Goal: Task Accomplishment & Management: Use online tool/utility

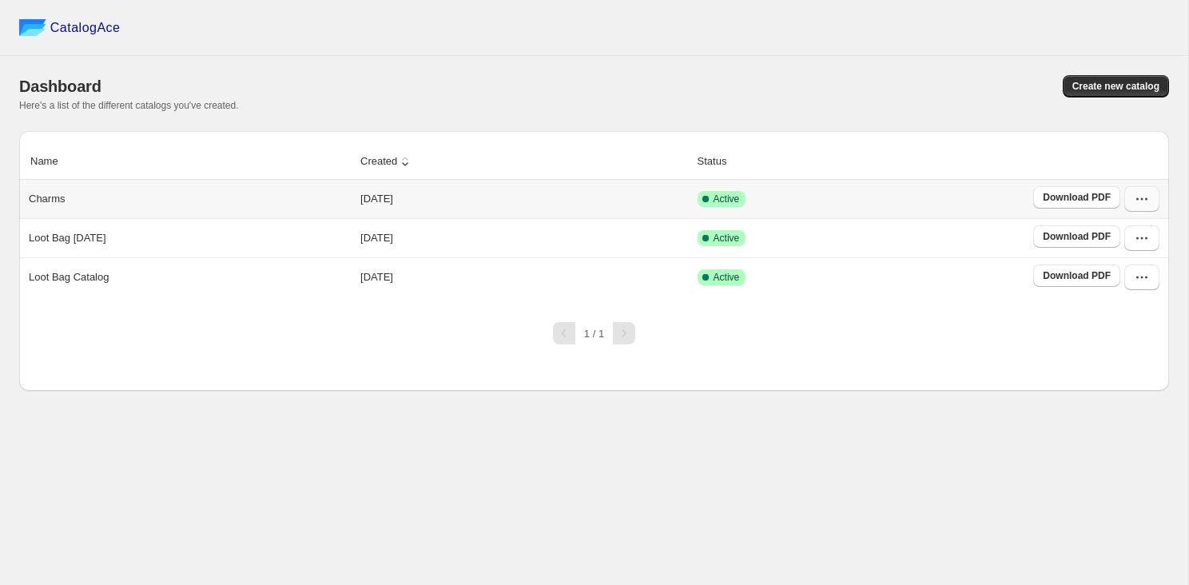
click at [1147, 205] on icon "button" at bounding box center [1142, 199] width 16 height 16
click at [1133, 312] on span "Edit" at bounding box center [1126, 316] width 82 height 16
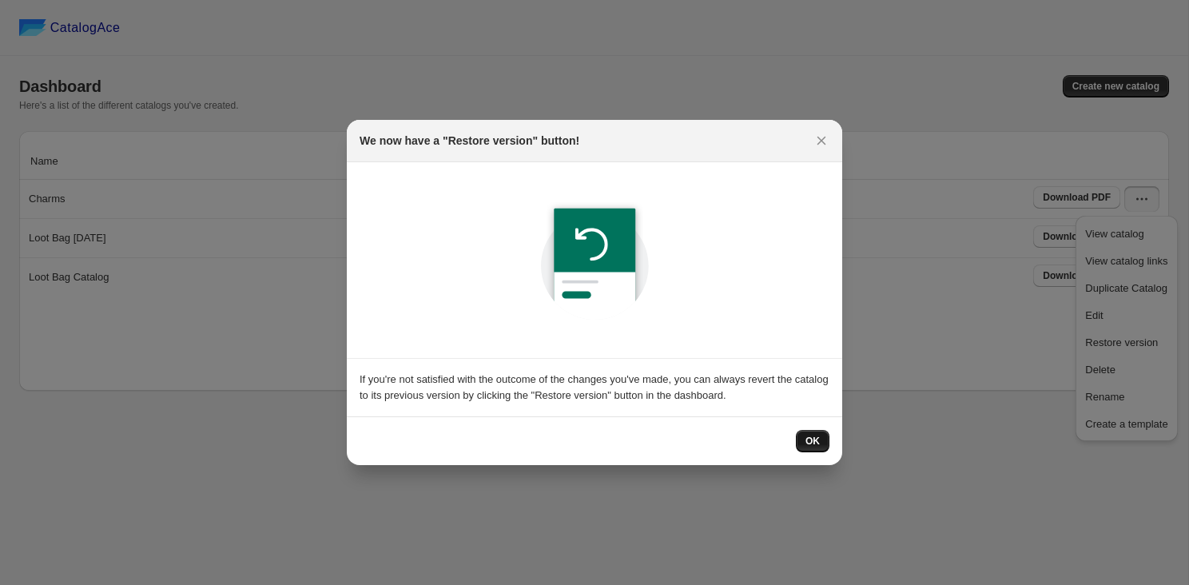
click at [820, 445] on button "OK" at bounding box center [813, 441] width 34 height 22
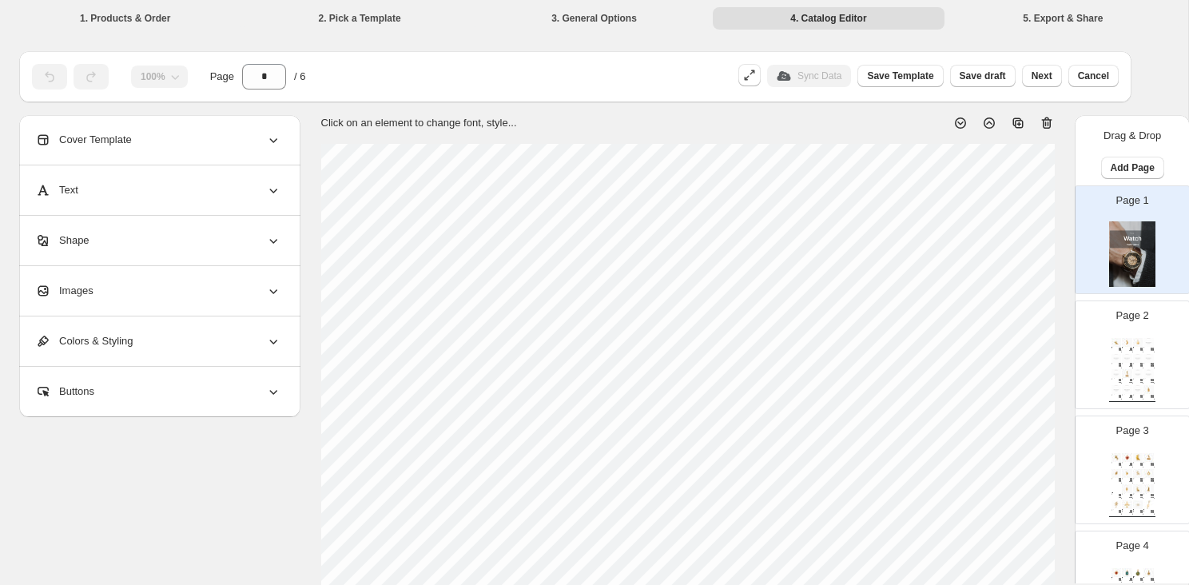
scroll to position [5, 0]
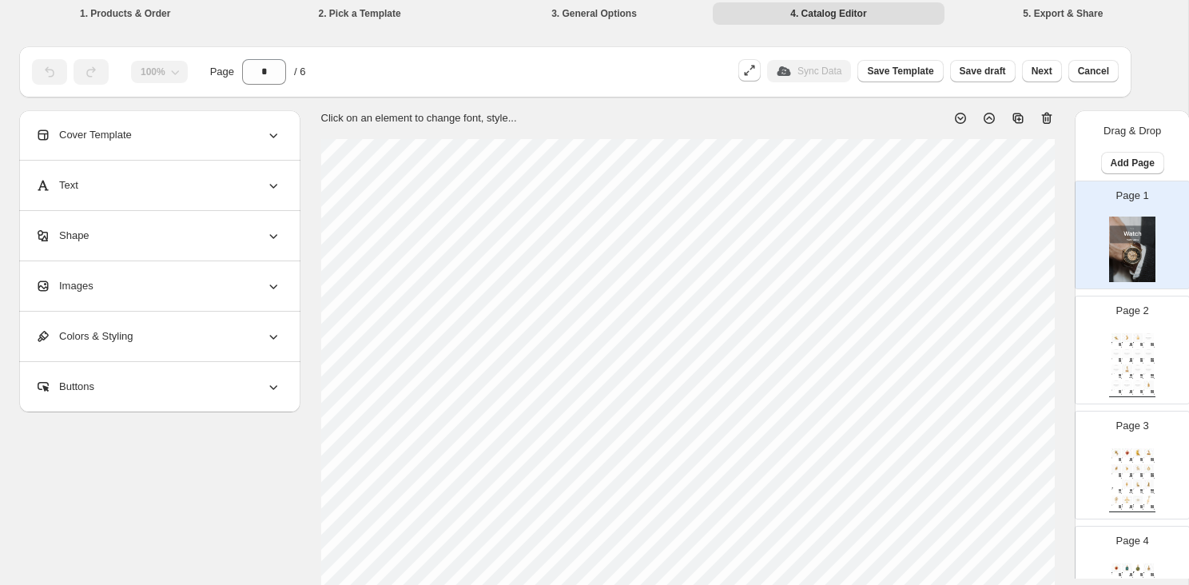
click at [1106, 338] on div "Page 2 T-Rex Dinosaur, 18k Gold Plated Ch... From our Modern Heirloom Collectio…" at bounding box center [1125, 343] width 101 height 107
type input "*"
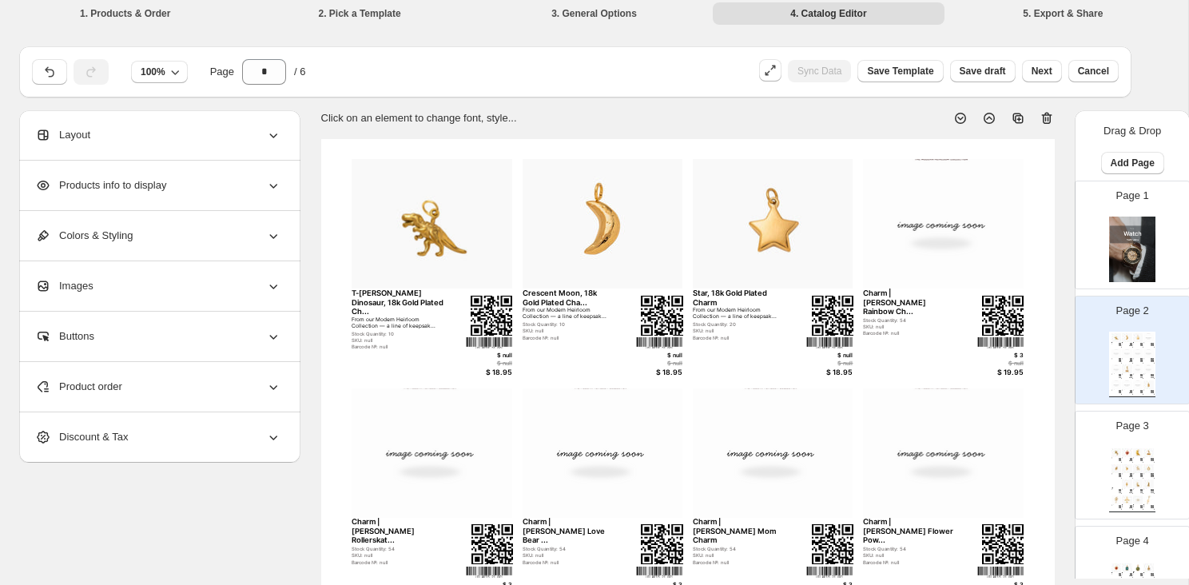
click at [222, 188] on div "Products info to display" at bounding box center [158, 186] width 246 height 50
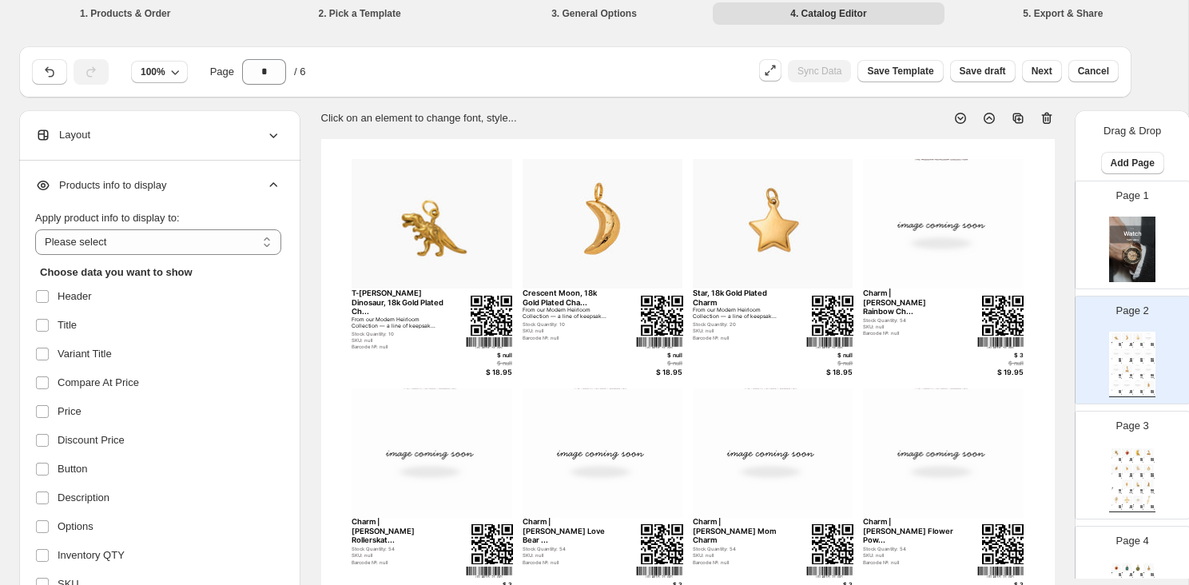
click at [222, 188] on div "Products info to display" at bounding box center [158, 186] width 246 height 50
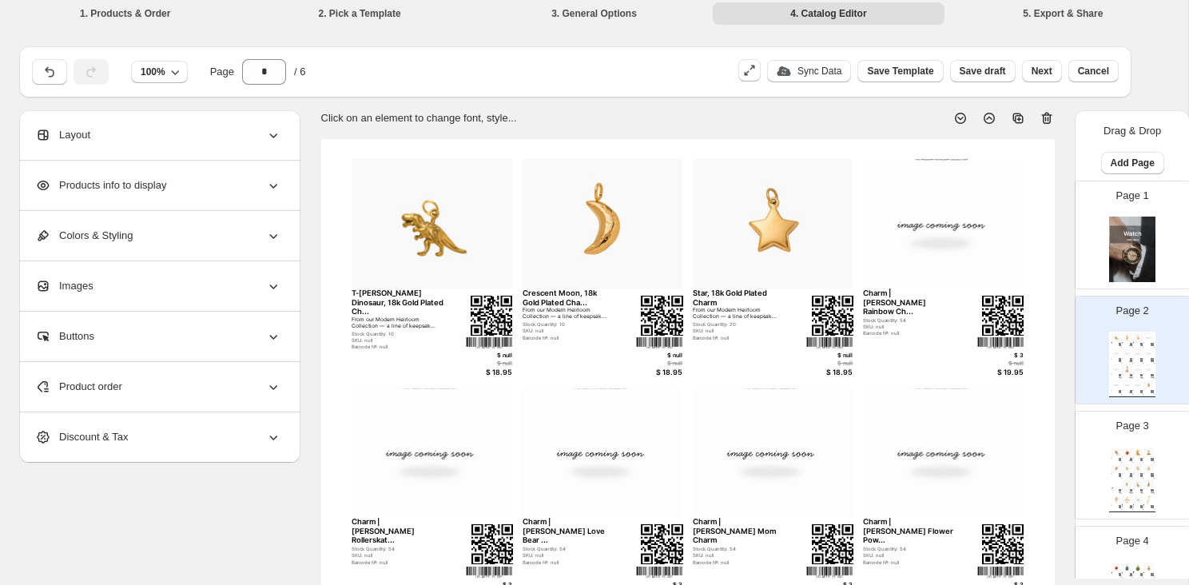
click at [100, 149] on div "Layout" at bounding box center [158, 135] width 246 height 50
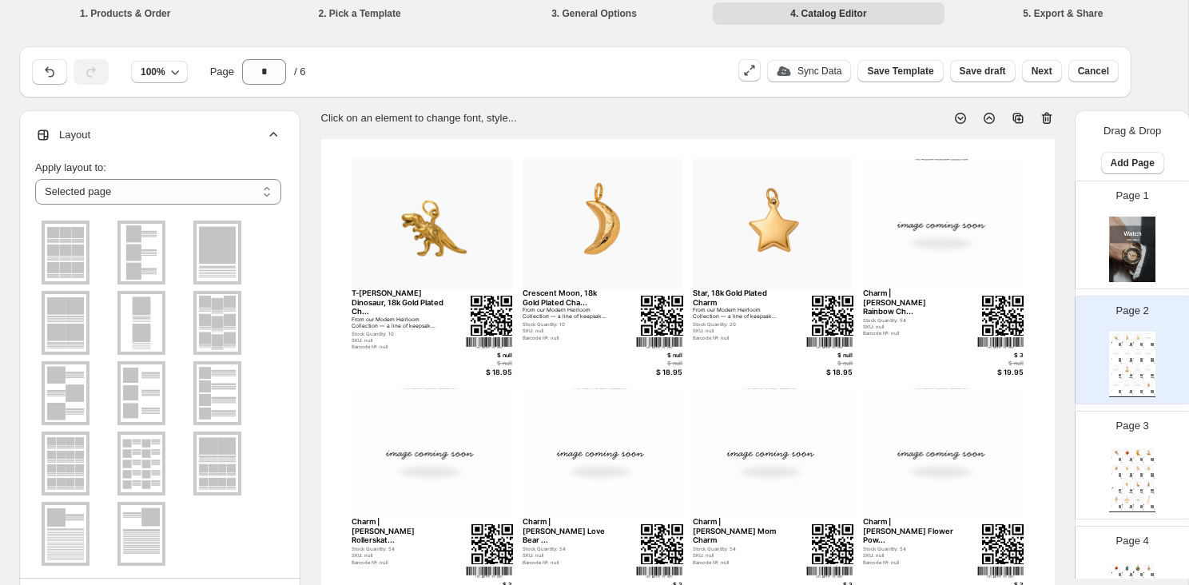
click at [67, 256] on img at bounding box center [66, 253] width 42 height 58
click at [369, 14] on li "2. Pick a Template" at bounding box center [359, 13] width 231 height 22
click at [83, 4] on li "1. Products & Order" at bounding box center [125, 13] width 231 height 22
click at [111, 7] on li "1. Products & Order" at bounding box center [125, 13] width 231 height 22
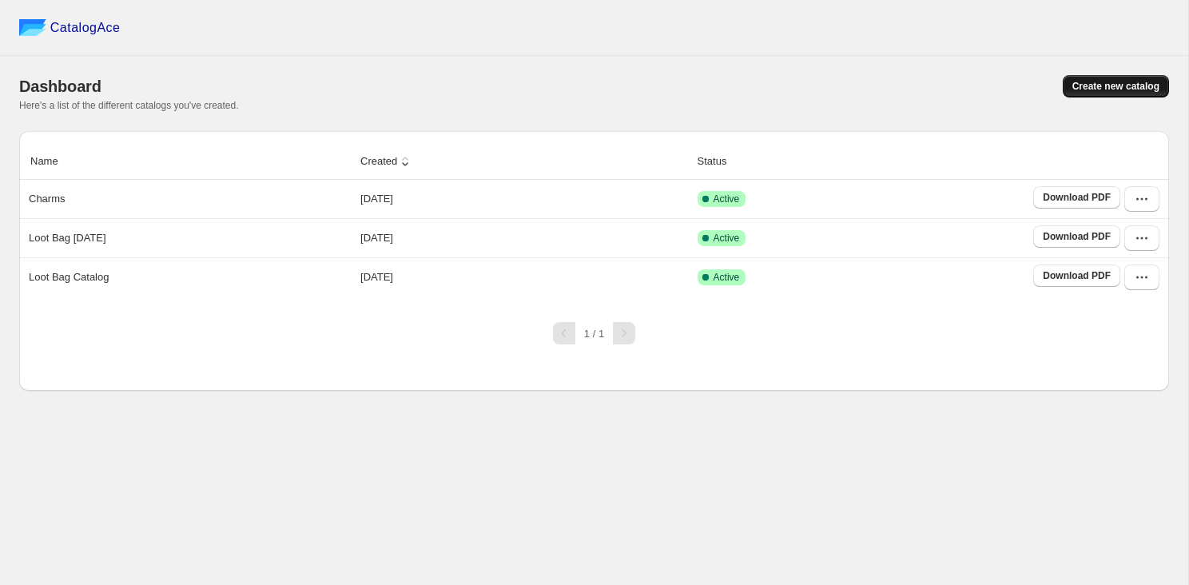
click at [1107, 84] on span "Create new catalog" at bounding box center [1115, 86] width 87 height 13
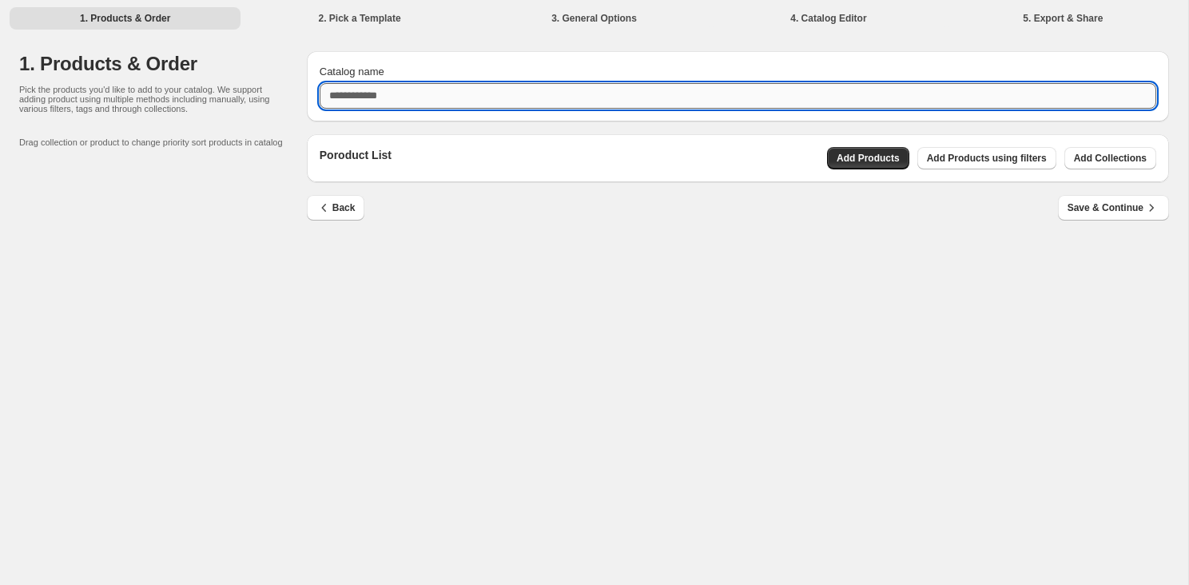
click at [403, 93] on input "Catalog name" at bounding box center [738, 96] width 837 height 26
type input "*******"
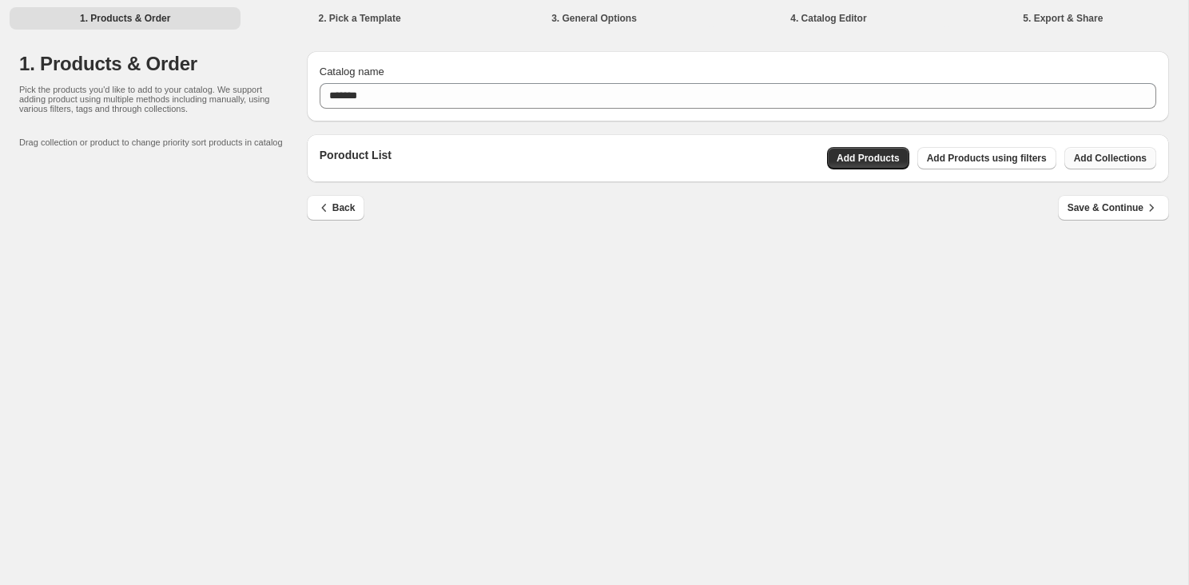
click at [1103, 159] on span "Add Collections" at bounding box center [1110, 158] width 73 height 13
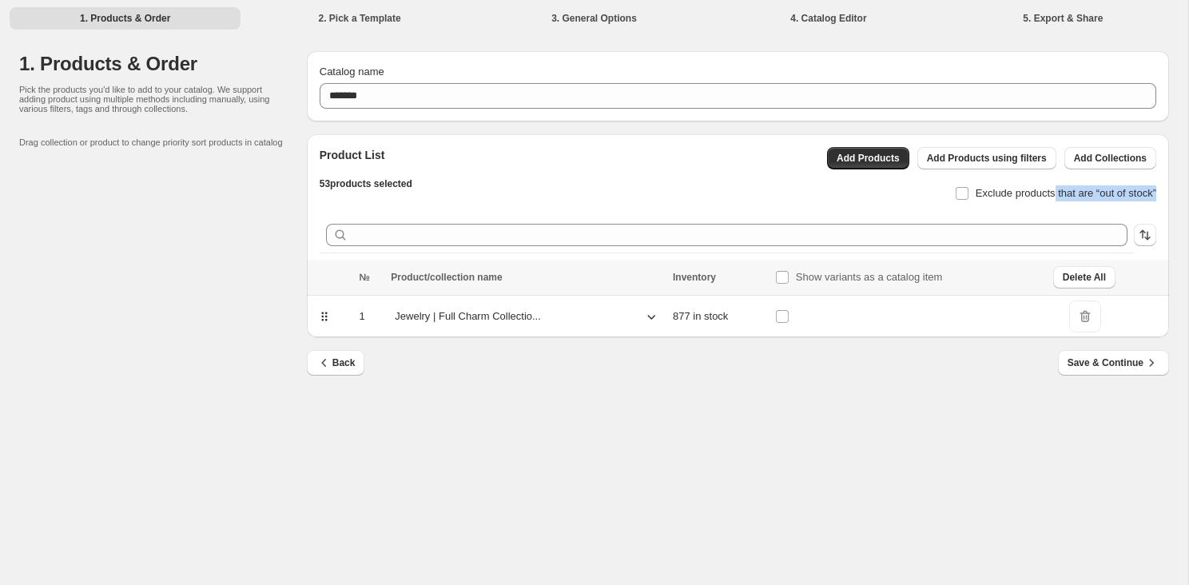
drag, startPoint x: 1043, startPoint y: 193, endPoint x: 902, endPoint y: 257, distance: 155.2
click at [902, 257] on div "Product List 53 products selected Add Products Add Products using filters Add C…" at bounding box center [738, 196] width 862 height 125
click at [1104, 369] on span "Save & Continue" at bounding box center [1113, 363] width 92 height 16
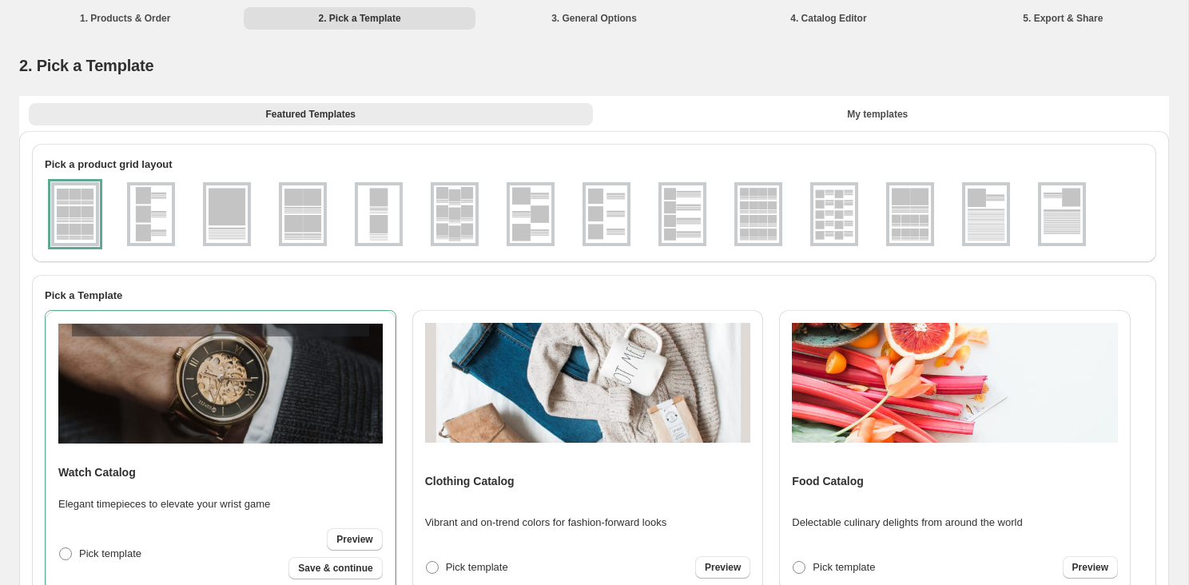
click at [775, 240] on img at bounding box center [758, 214] width 42 height 58
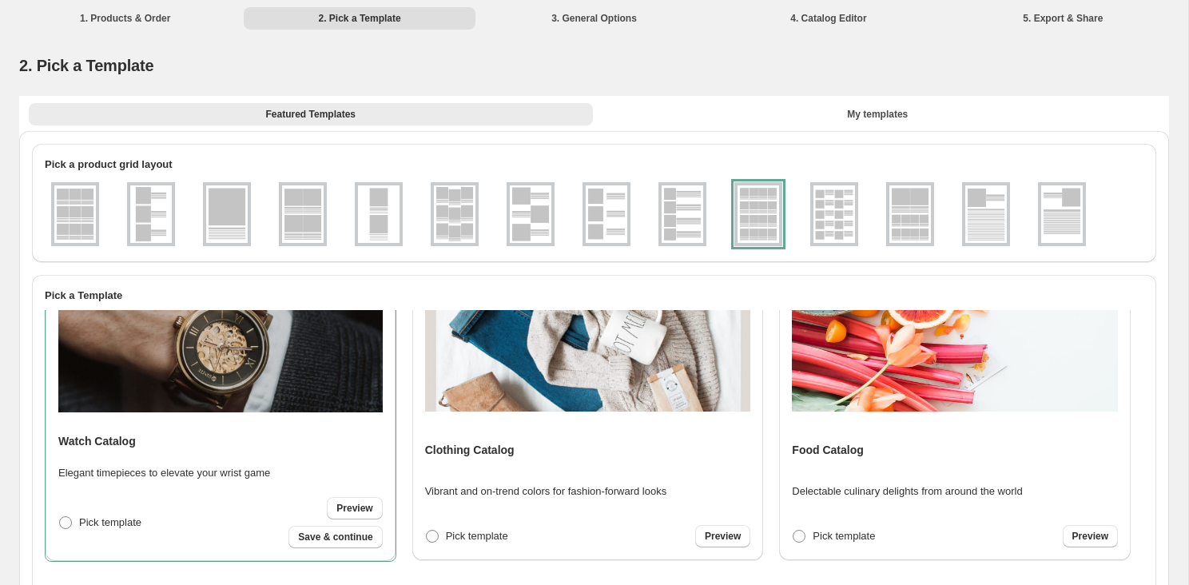
scroll to position [34, 0]
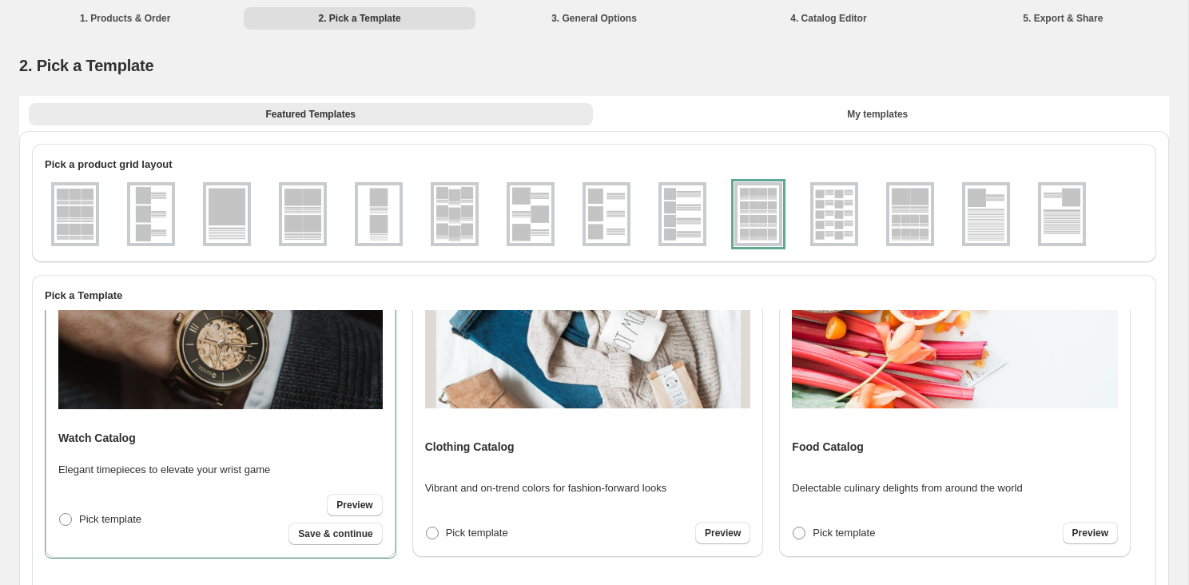
click at [837, 225] on img at bounding box center [834, 214] width 42 height 58
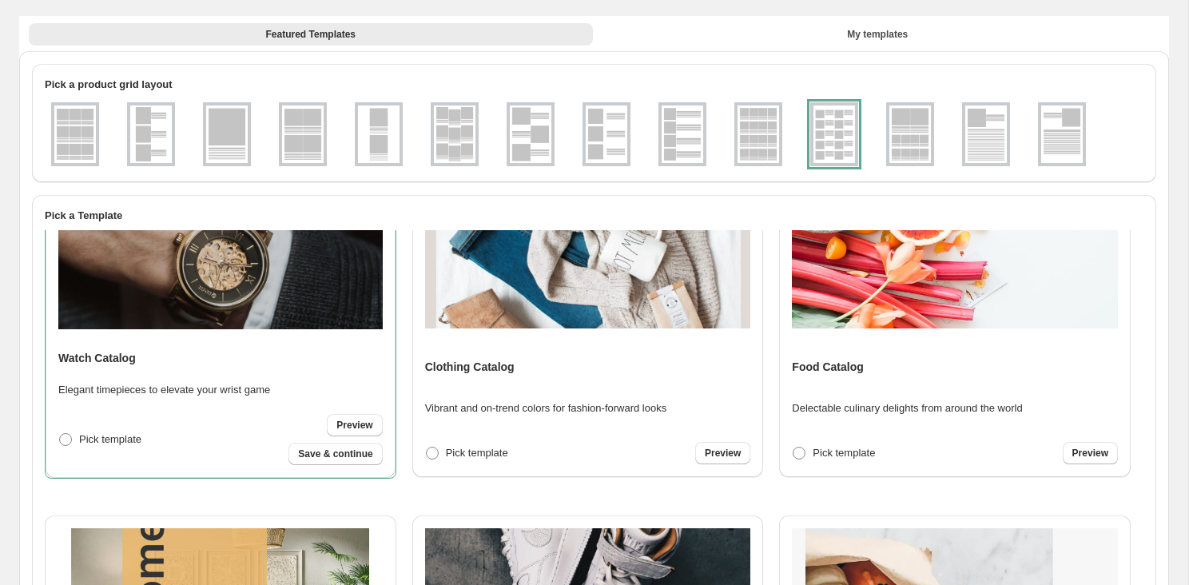
scroll to position [88, 0]
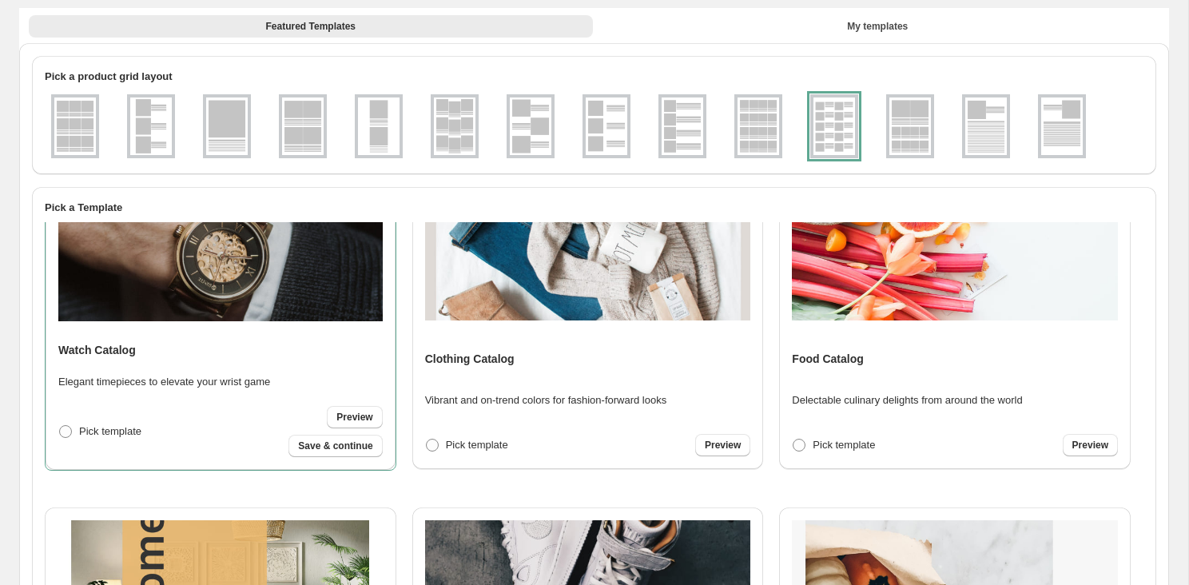
click at [746, 101] on img at bounding box center [758, 126] width 42 height 58
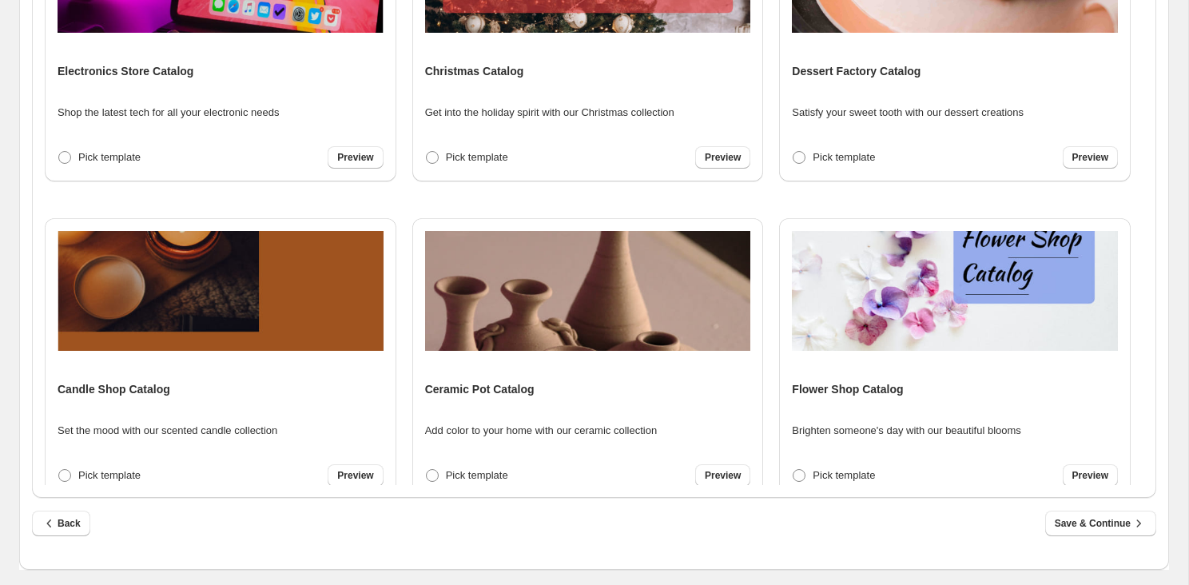
scroll to position [2221, 0]
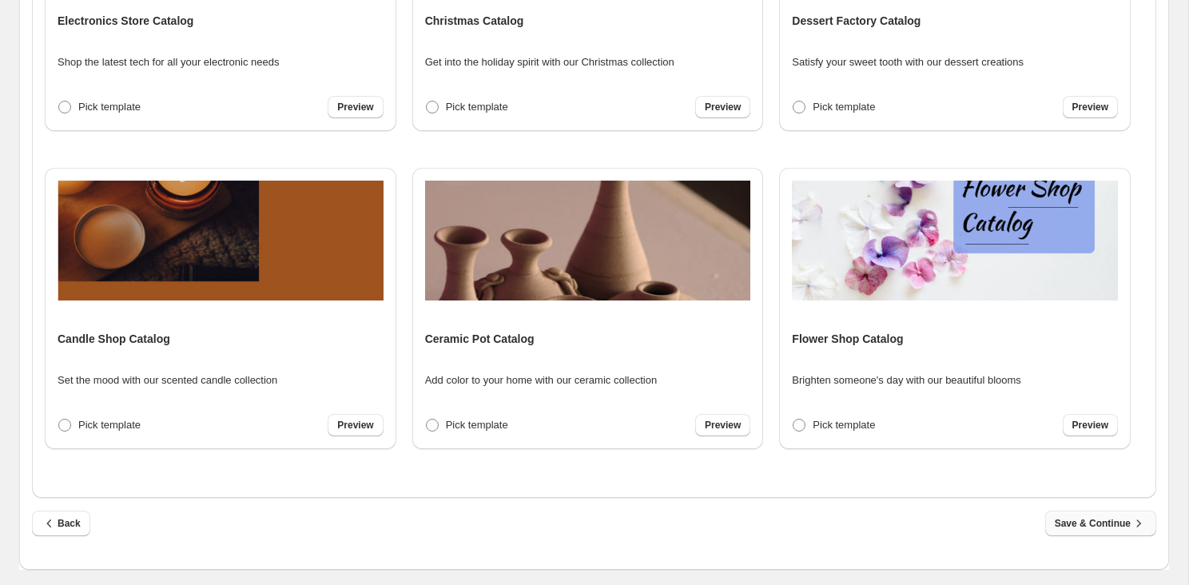
click at [1113, 524] on span "Save & Continue" at bounding box center [1101, 523] width 92 height 16
select select "**********"
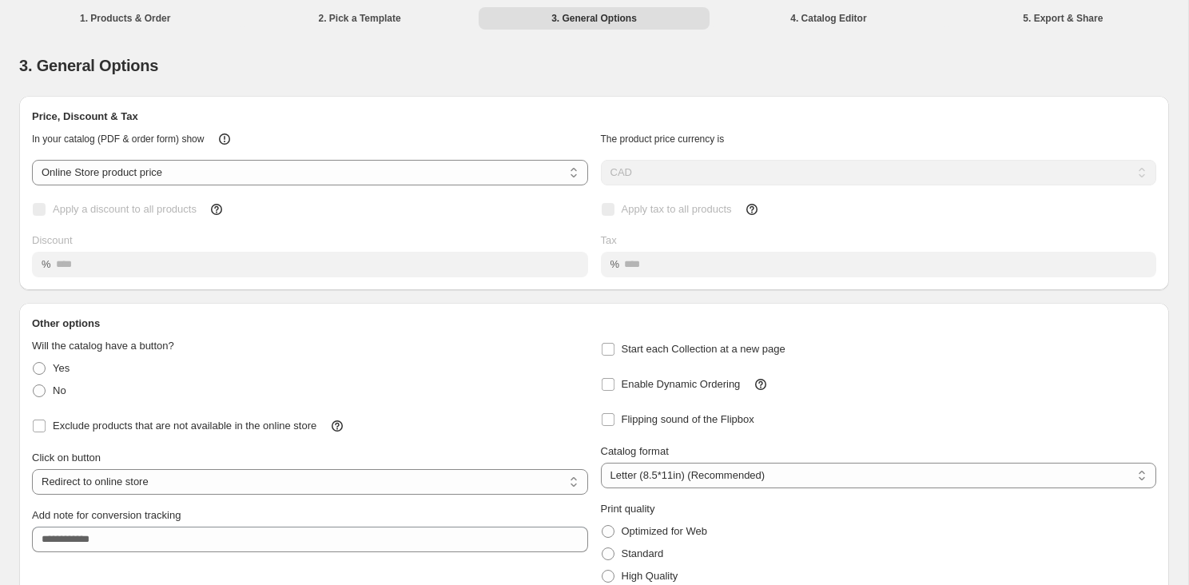
scroll to position [74, 0]
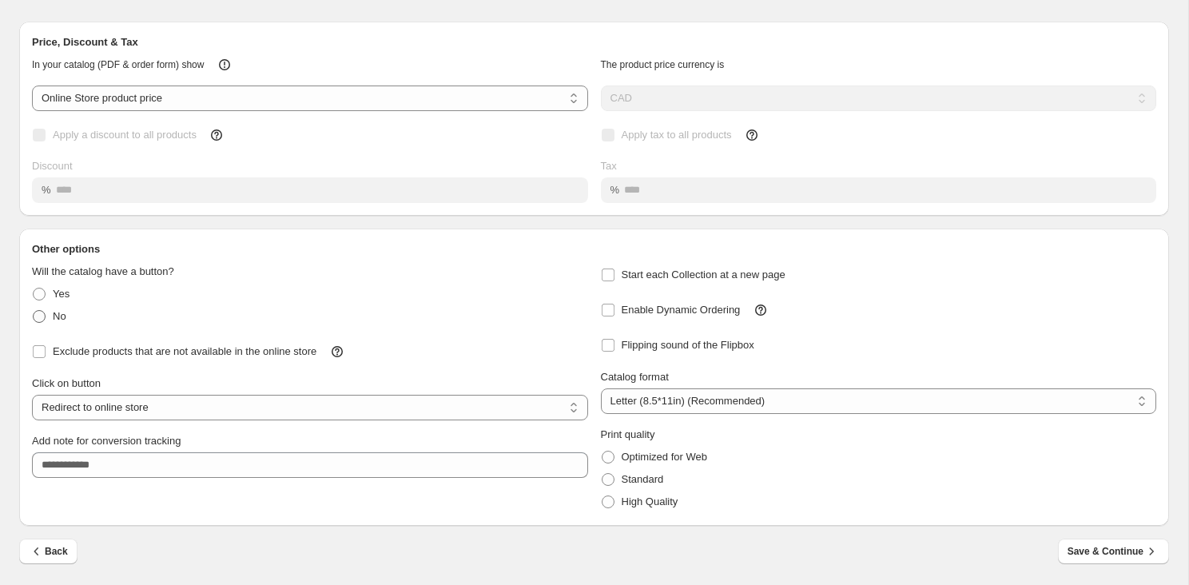
click at [37, 317] on span at bounding box center [39, 316] width 13 height 13
select select "**********"
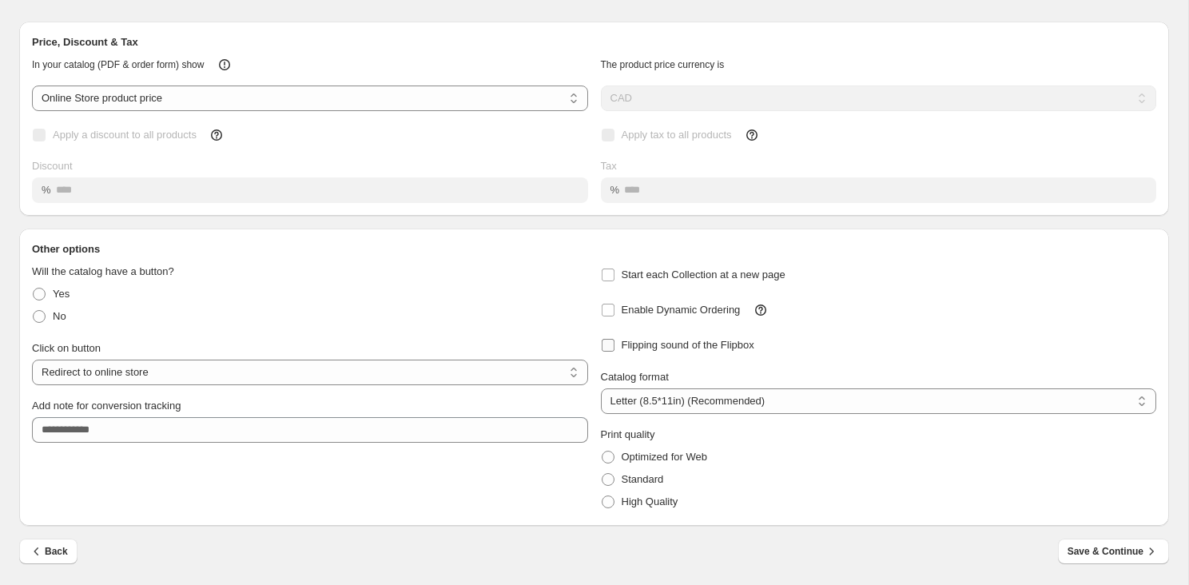
click at [698, 342] on span "Flipping sound of the Flipbox" at bounding box center [688, 345] width 133 height 12
click at [668, 505] on span "High Quality" at bounding box center [650, 501] width 57 height 12
click at [1111, 551] on span "Save & Continue" at bounding box center [1113, 551] width 92 height 16
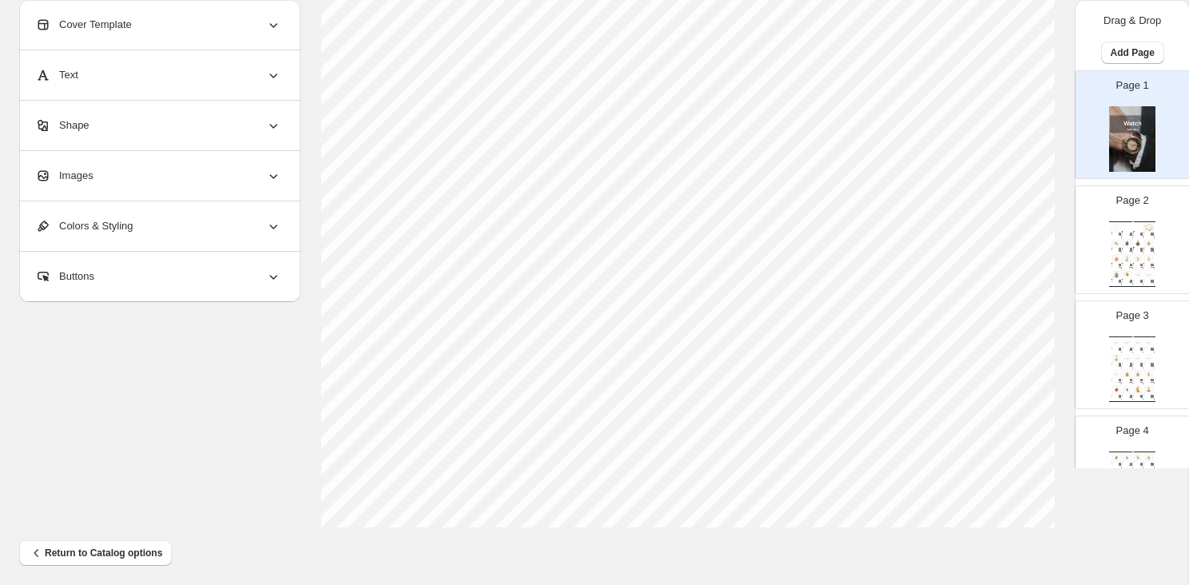
scroll to position [573, 0]
click at [1143, 236] on div "Charm Bracelet, 18k Gold Plated De... 7 inches long (child length) Extenders co…" at bounding box center [1148, 235] width 10 height 6
type input "*"
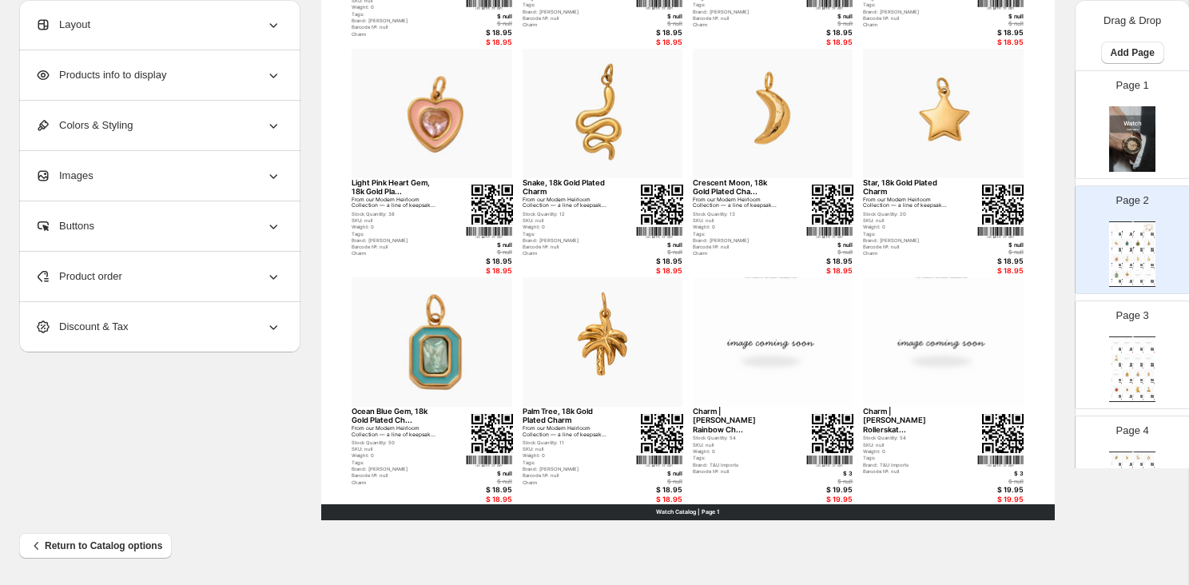
click at [177, 26] on div "Layout" at bounding box center [158, 25] width 246 height 50
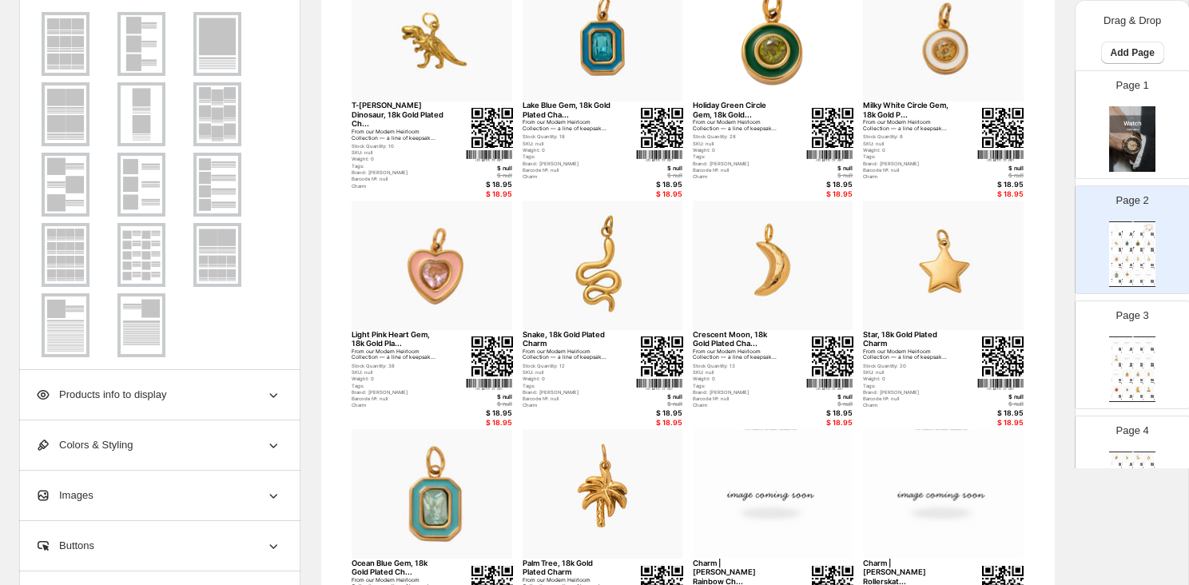
scroll to position [399, 0]
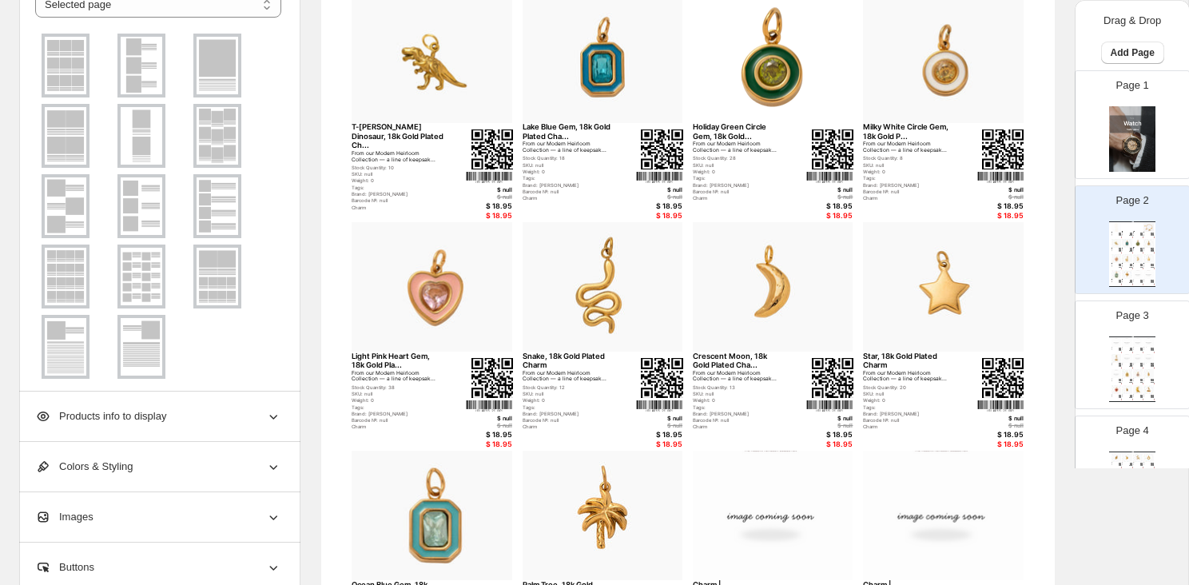
click at [161, 426] on div "Products info to display" at bounding box center [158, 417] width 246 height 50
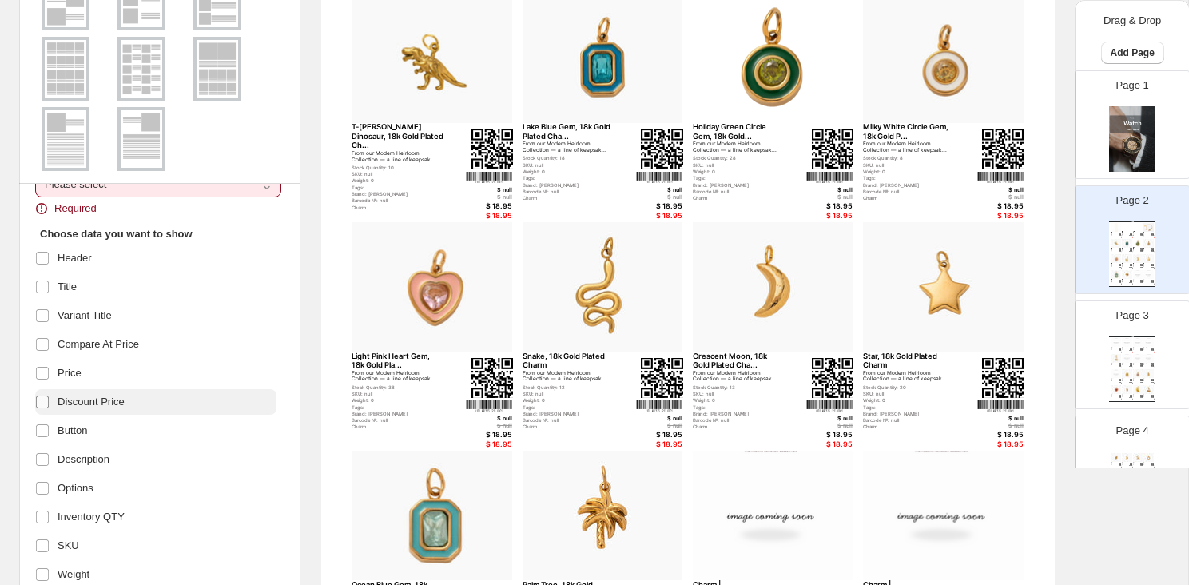
scroll to position [13, 0]
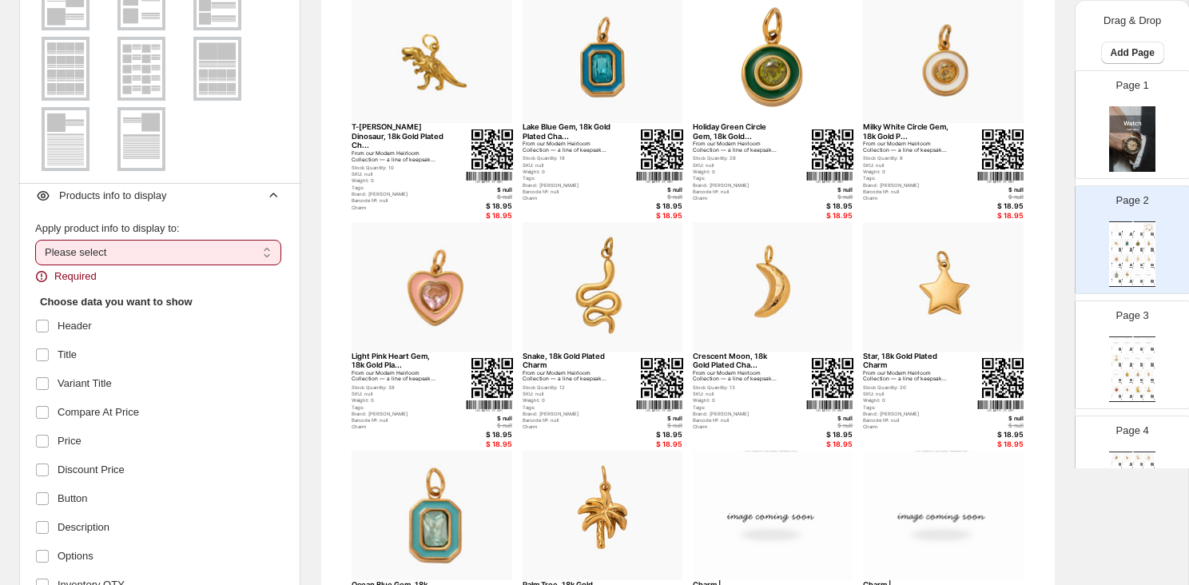
click at [159, 253] on select "**********" at bounding box center [158, 253] width 246 height 26
select select "*********"
click at [35, 240] on select "**********" at bounding box center [158, 253] width 246 height 26
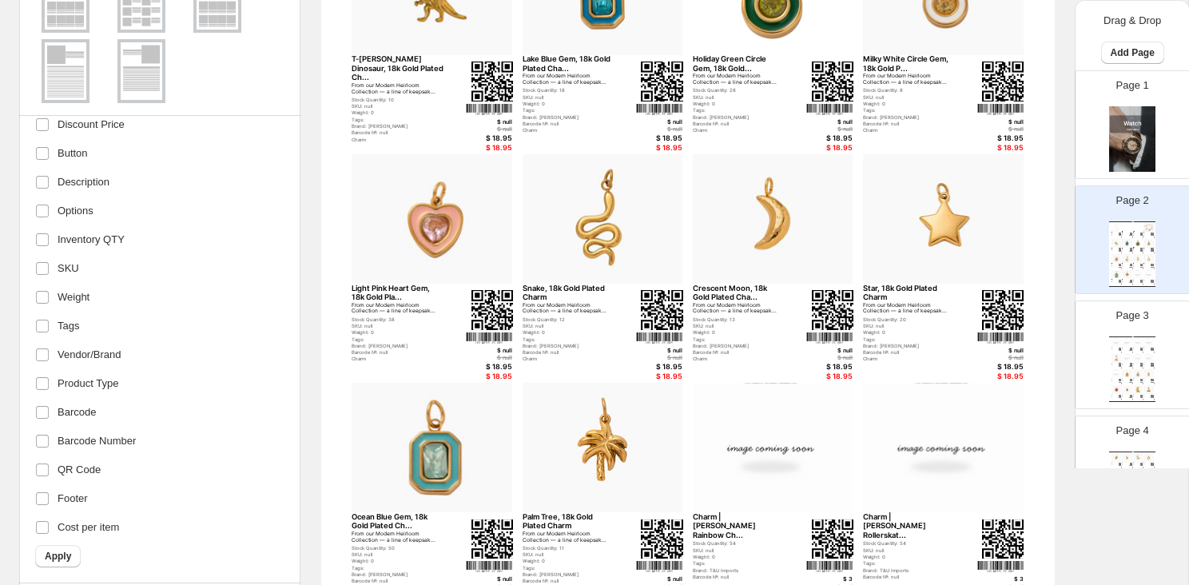
scroll to position [783, 0]
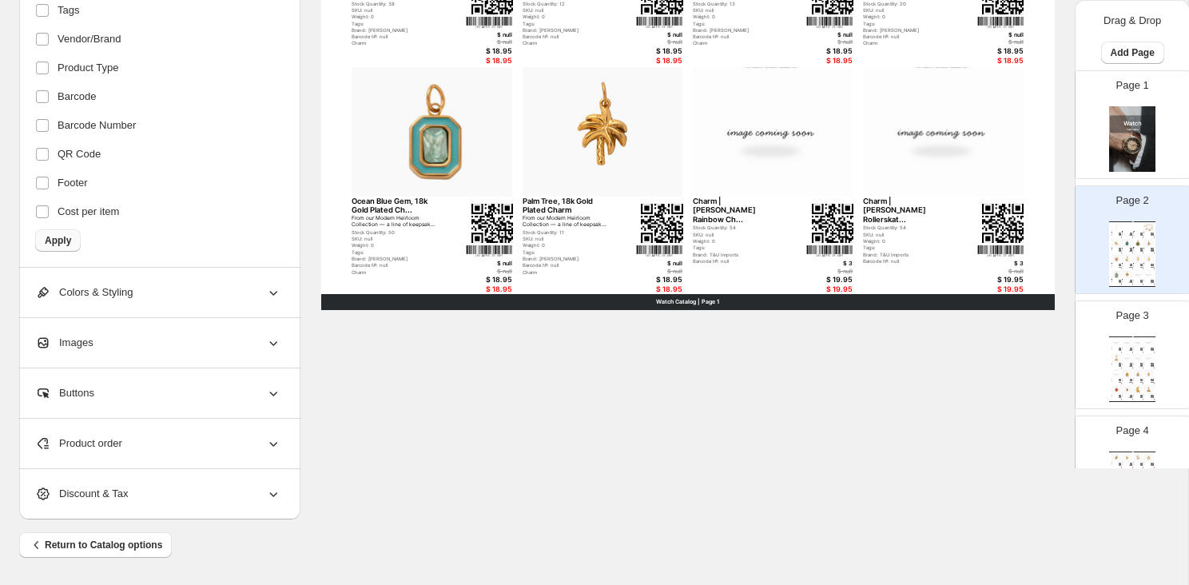
click at [55, 235] on span "Apply" at bounding box center [58, 240] width 26 height 13
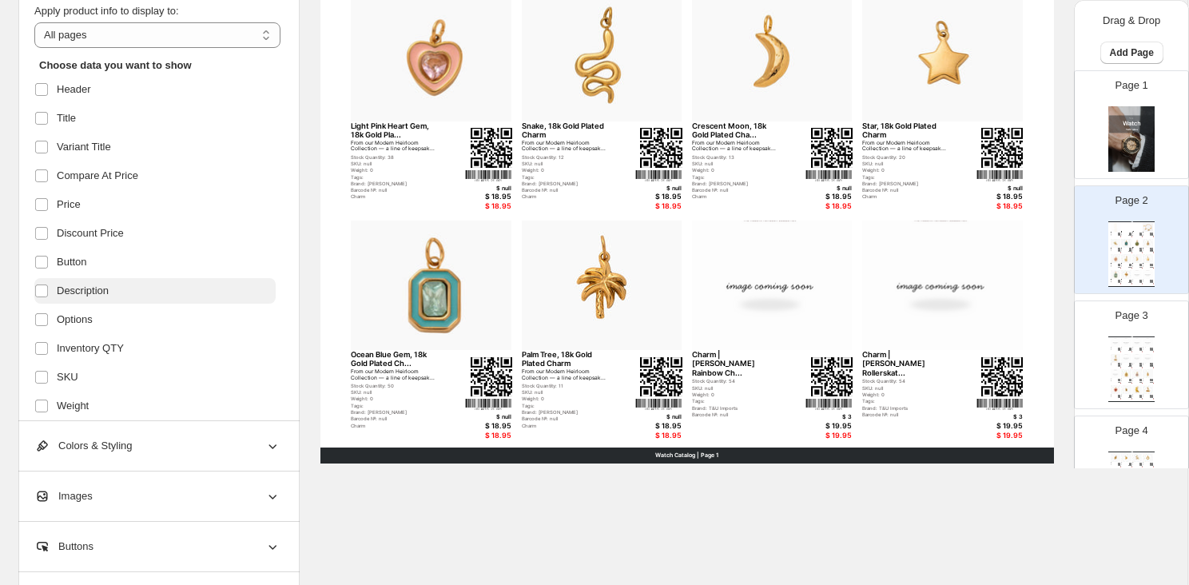
scroll to position [619, 1]
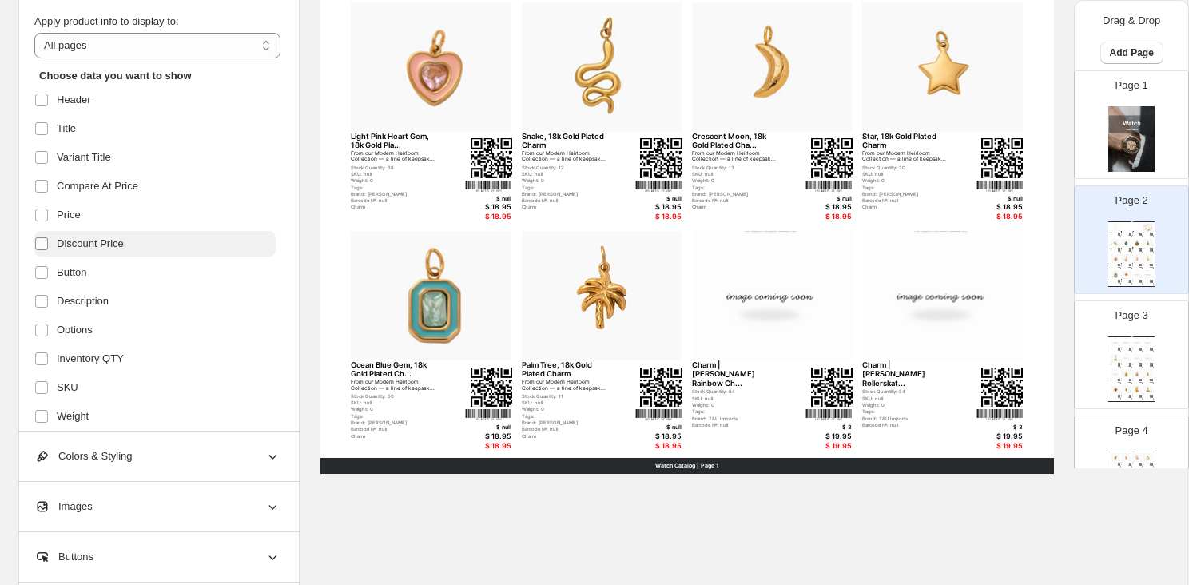
click at [37, 249] on span at bounding box center [41, 244] width 14 height 14
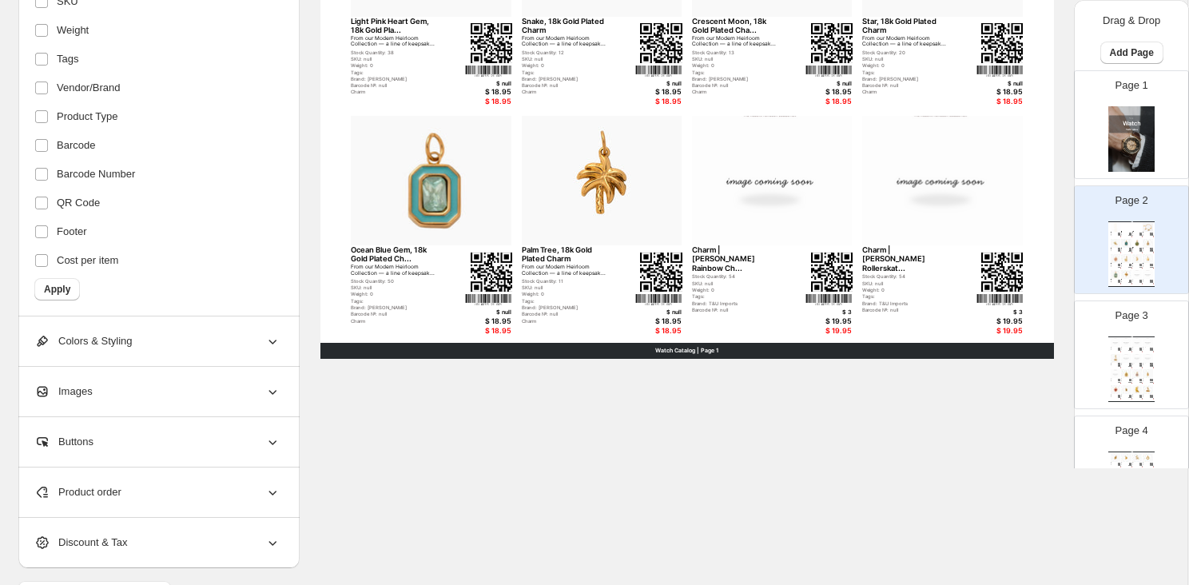
scroll to position [767, 1]
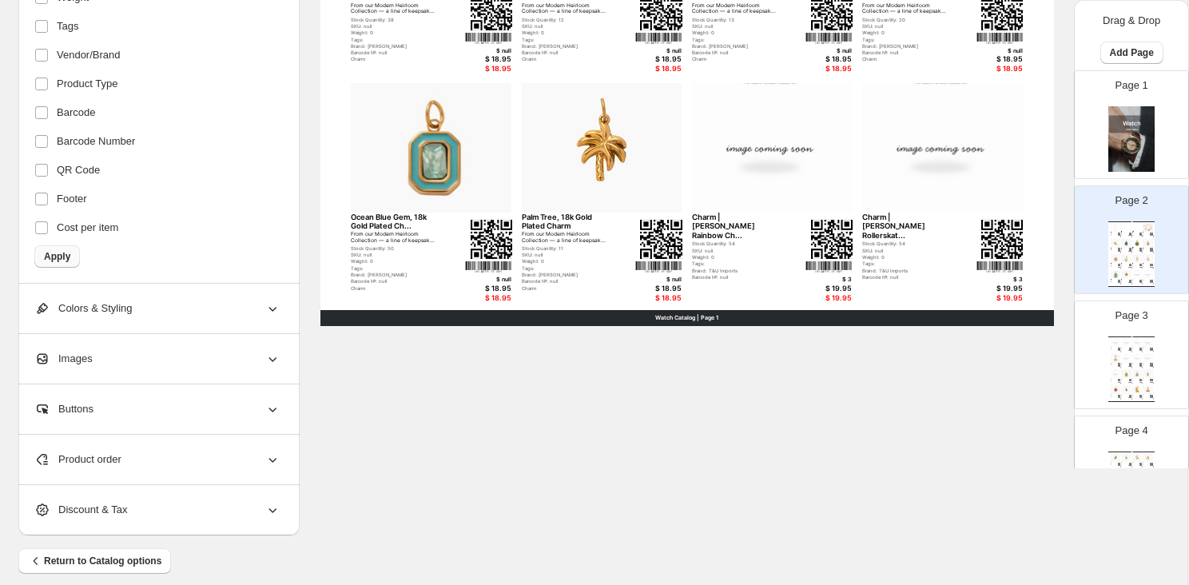
click at [62, 256] on span "Apply" at bounding box center [57, 256] width 26 height 13
click at [46, 260] on span "Apply" at bounding box center [57, 256] width 26 height 13
click at [104, 229] on span "Cost per item" at bounding box center [88, 228] width 62 height 16
click at [62, 250] on span "Apply" at bounding box center [57, 256] width 26 height 13
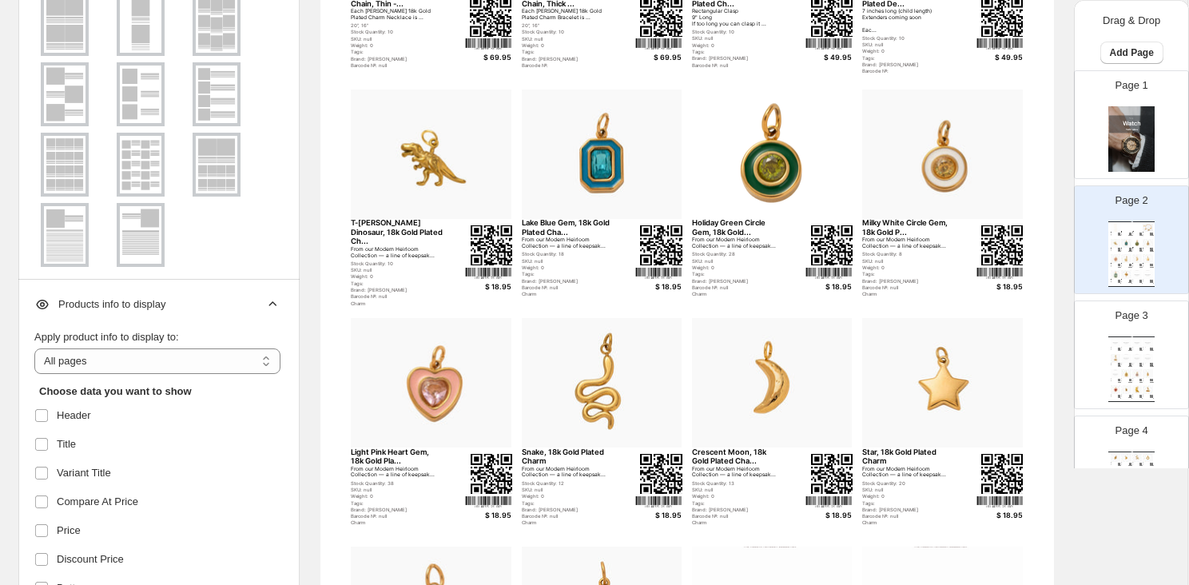
scroll to position [358, 1]
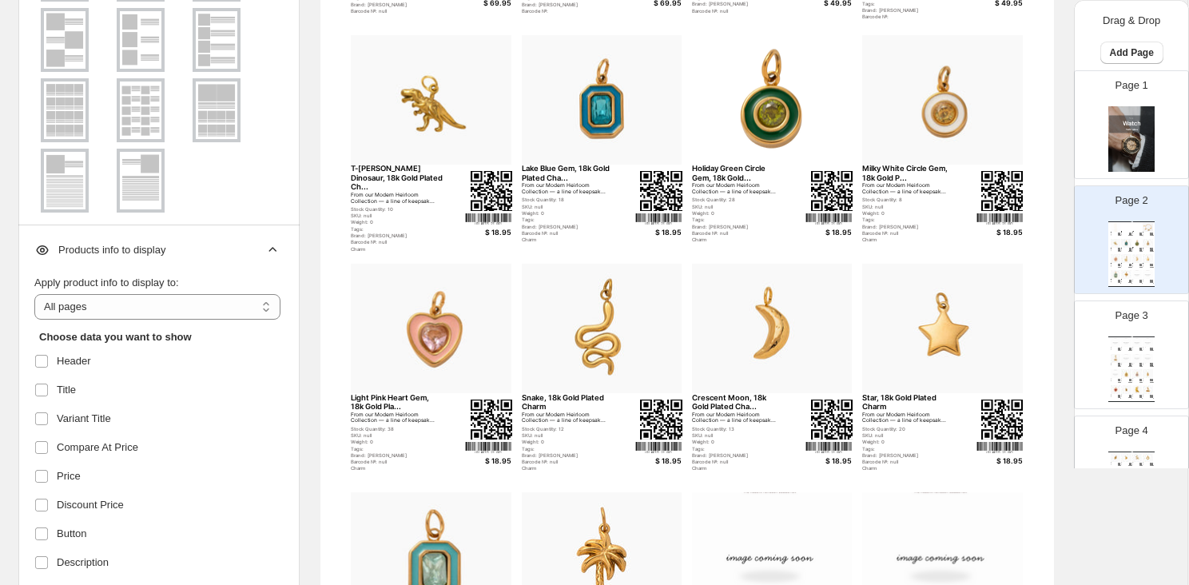
click at [1096, 354] on div "Page 3 Watch Catalog Charm | Charlie Pickles Love Bear ... Stock Quantity: 54 S…" at bounding box center [1125, 348] width 101 height 107
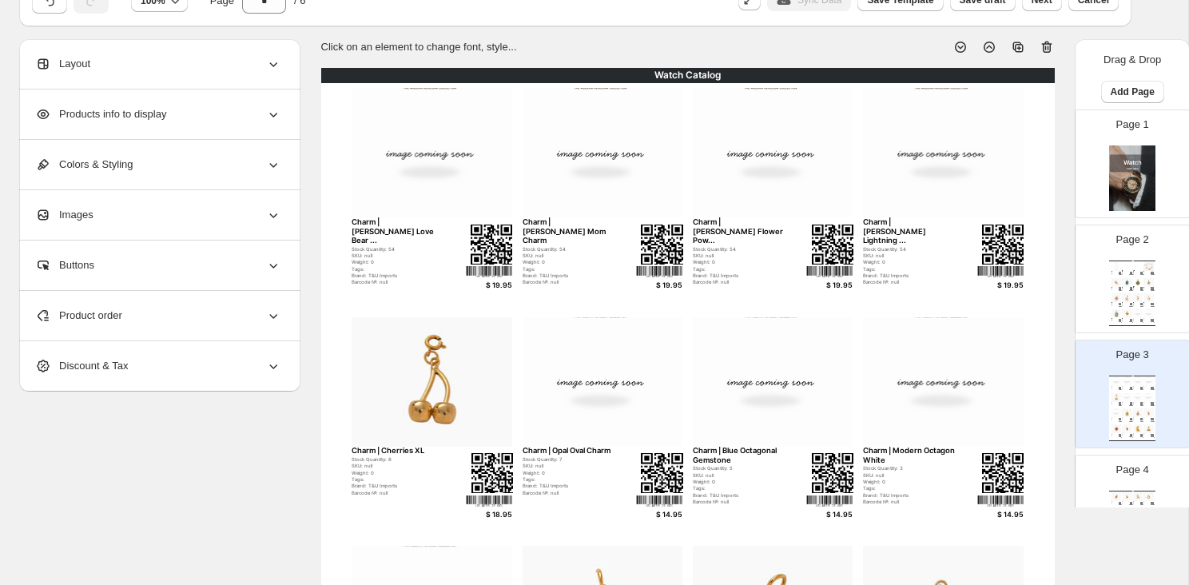
scroll to position [0, 0]
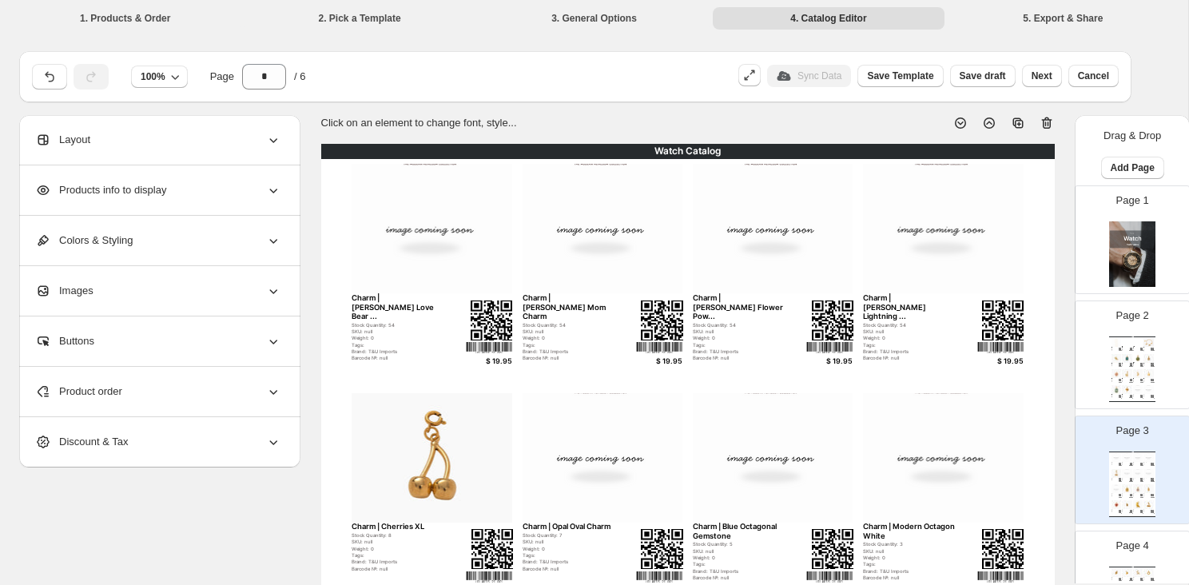
click at [191, 180] on div "Products info to display" at bounding box center [158, 190] width 246 height 50
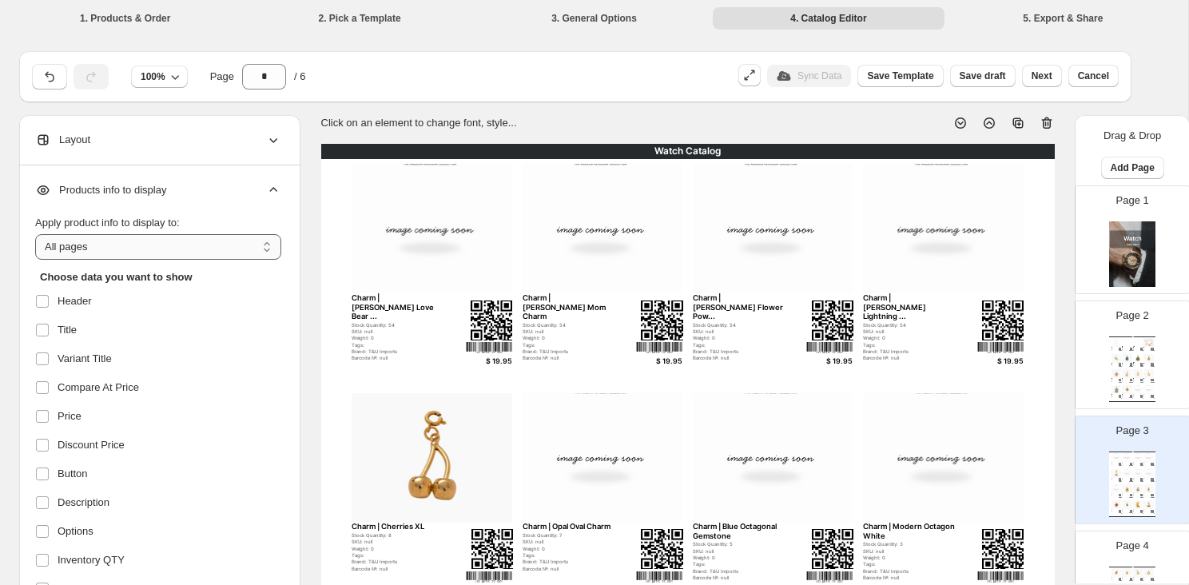
click at [176, 243] on select "**********" at bounding box center [158, 247] width 246 height 26
click at [35, 234] on select "**********" at bounding box center [158, 247] width 246 height 26
click at [199, 145] on div "Layout" at bounding box center [158, 140] width 246 height 50
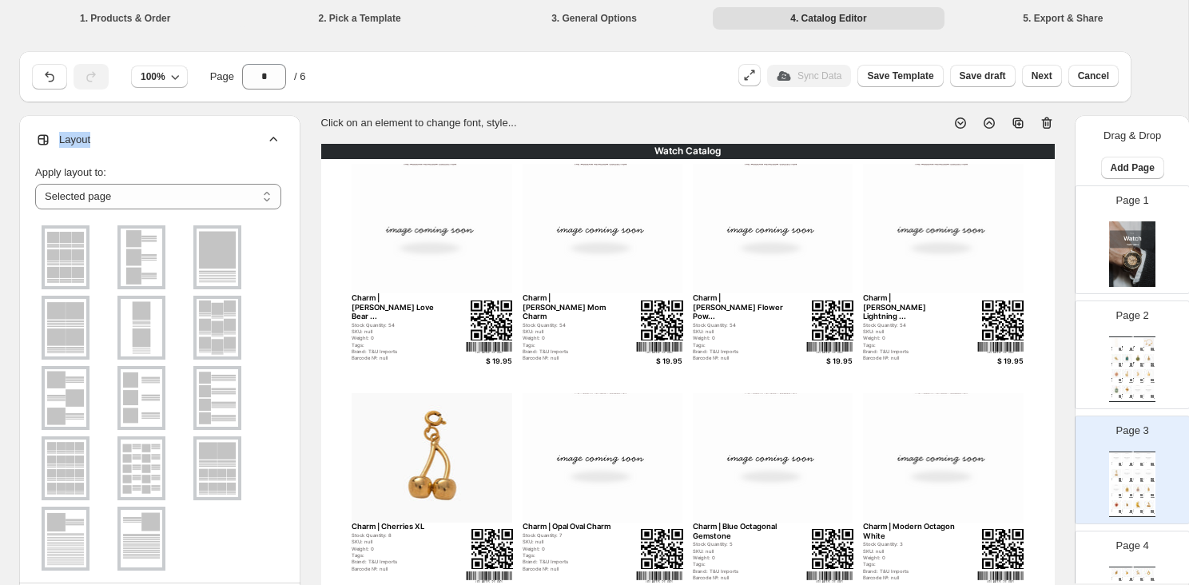
drag, startPoint x: 199, startPoint y: 145, endPoint x: 168, endPoint y: 131, distance: 34.0
click at [168, 131] on div "Layout" at bounding box center [158, 140] width 246 height 50
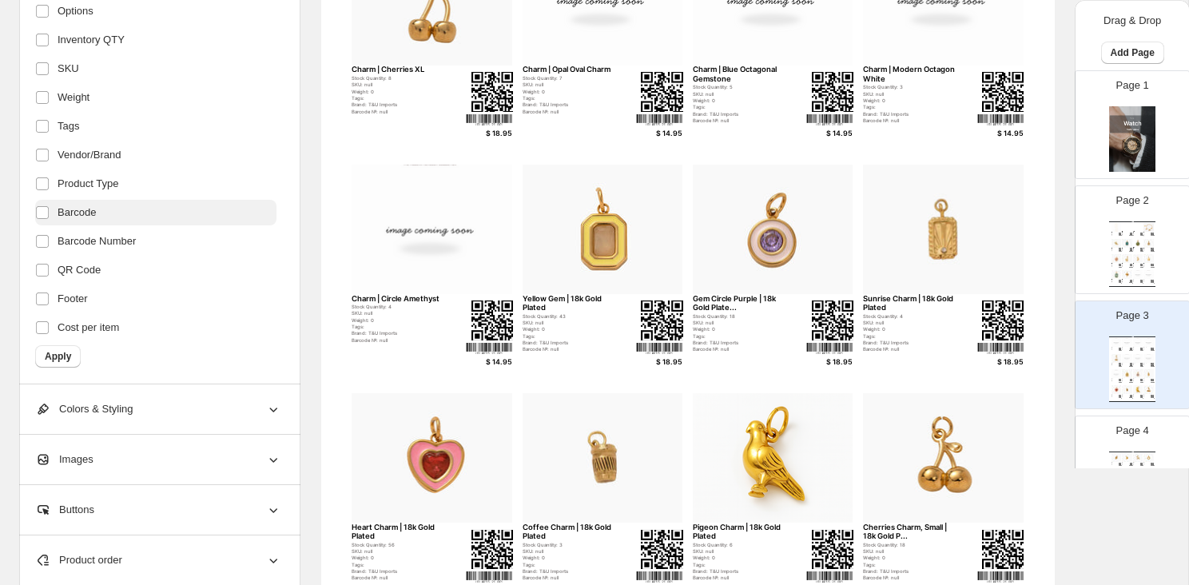
scroll to position [573, 0]
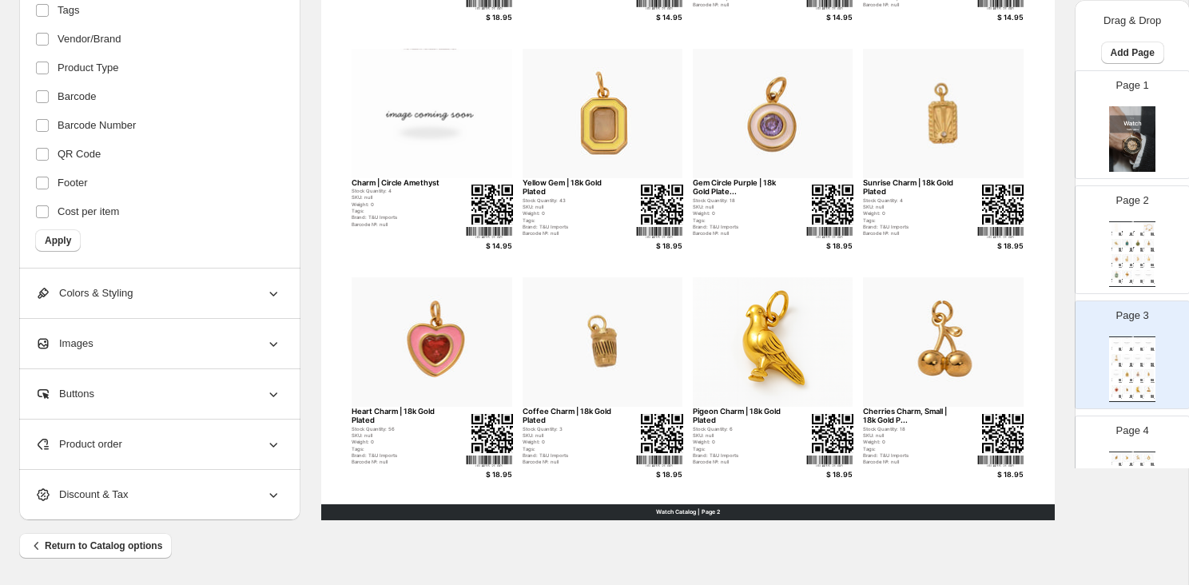
click at [1148, 441] on div "Page 4 Watch Catalog Teapot Charm | 18k Gold Plated Stock Quantity: 9 SKU: null…" at bounding box center [1125, 463] width 101 height 107
type input "*"
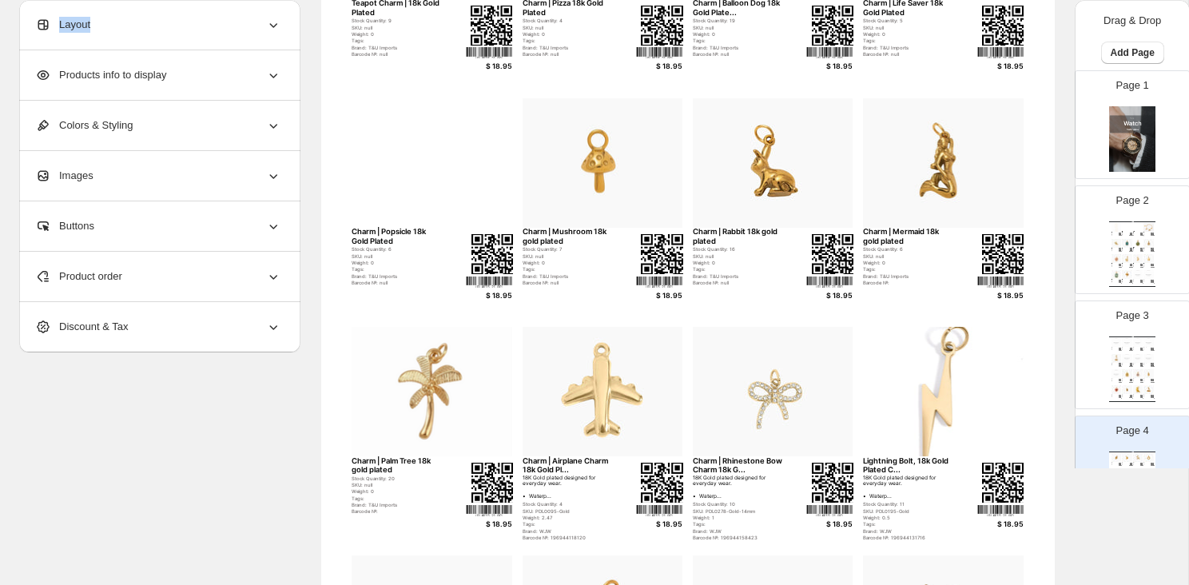
scroll to position [0, 0]
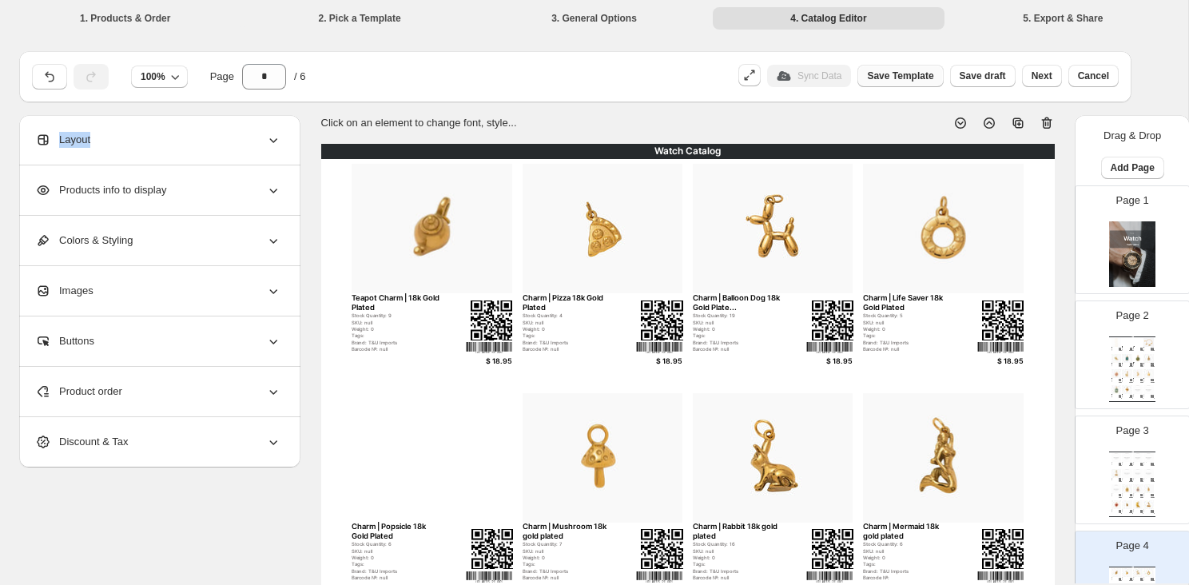
click at [888, 78] on span "Save Template" at bounding box center [900, 76] width 66 height 13
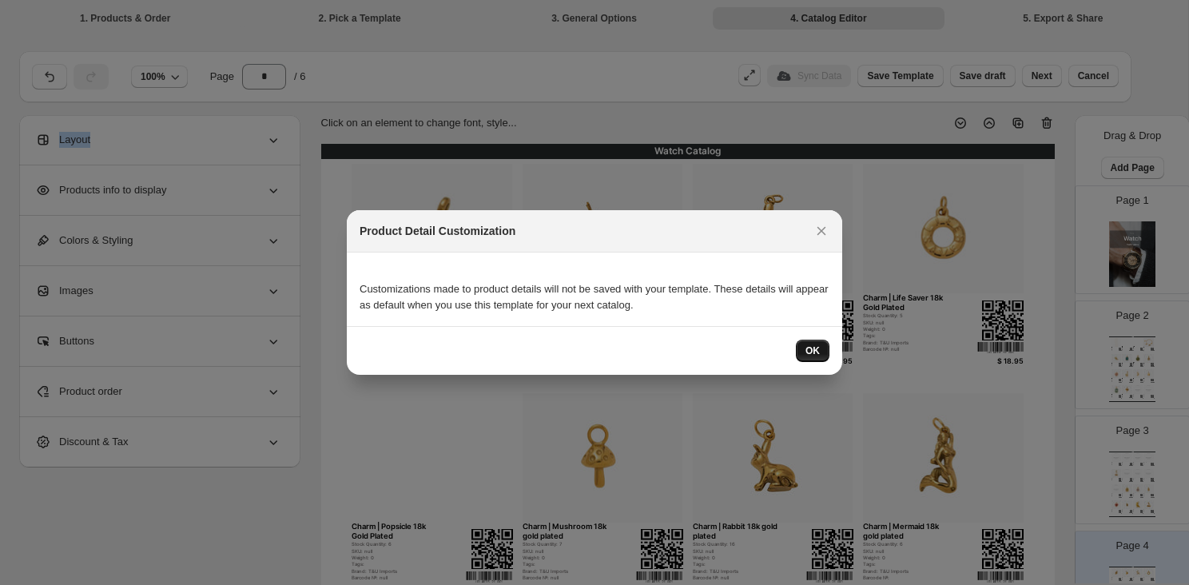
click at [820, 351] on button "OK" at bounding box center [813, 351] width 34 height 22
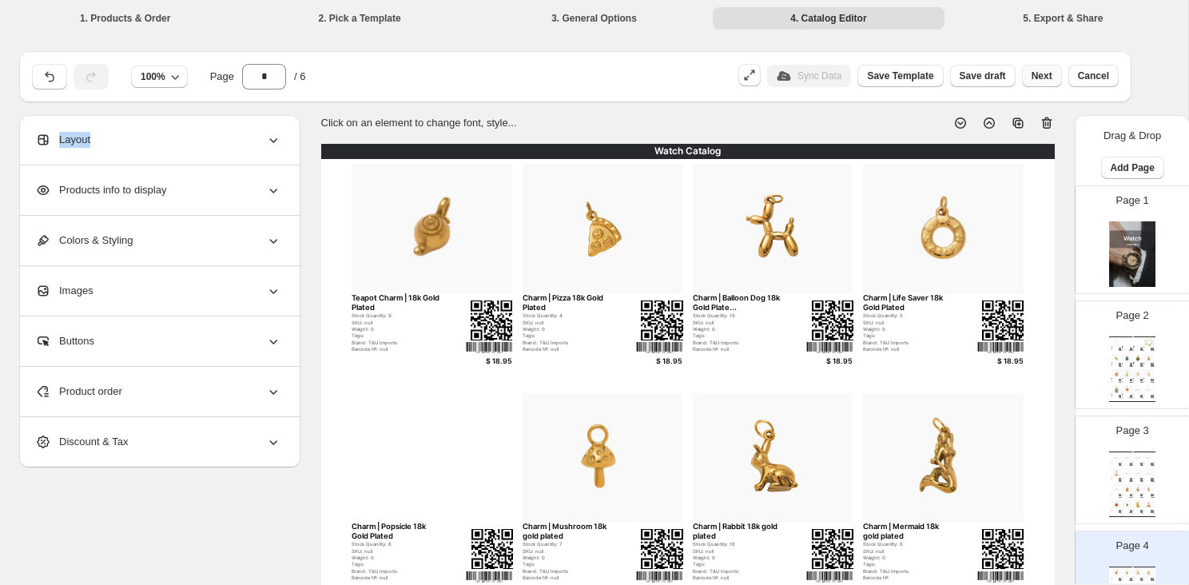
click at [1032, 78] on span "Next" at bounding box center [1042, 76] width 21 height 13
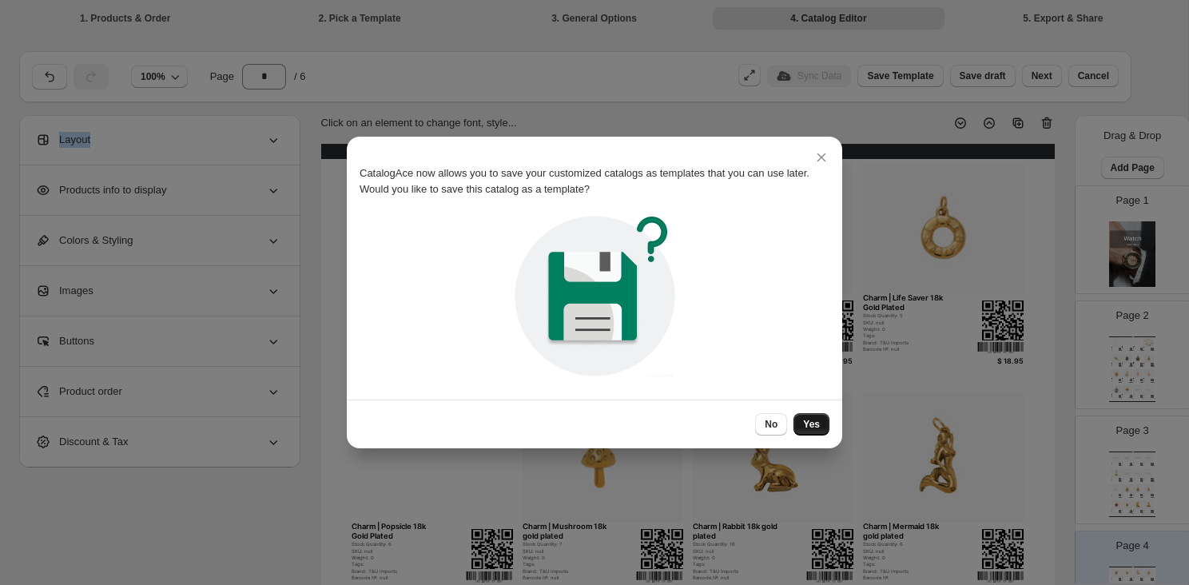
click at [818, 423] on span "Yes" at bounding box center [811, 424] width 17 height 13
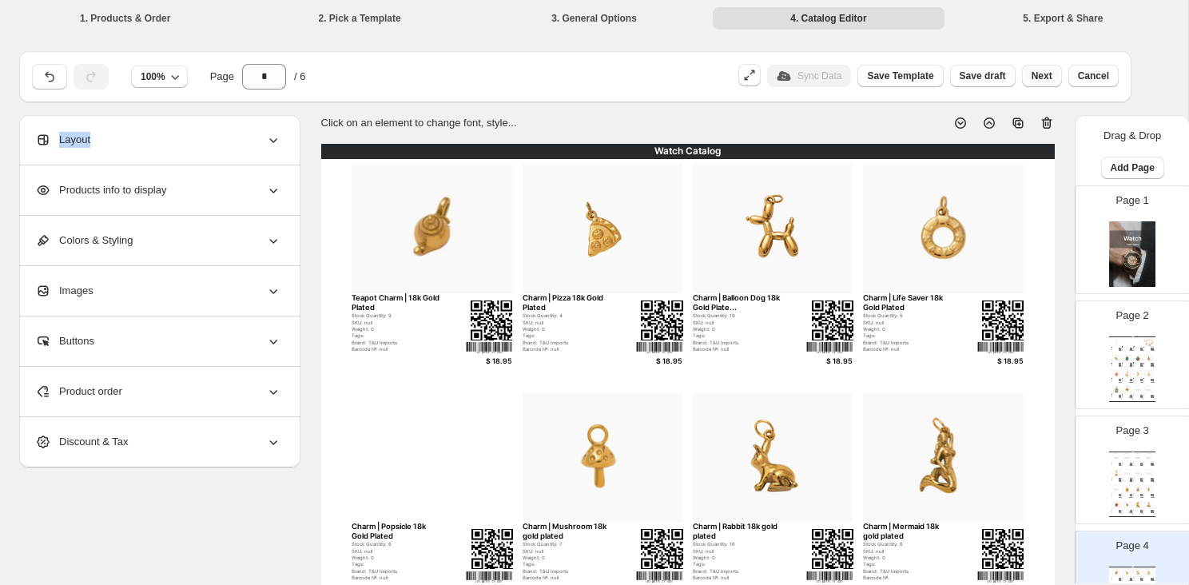
click at [1044, 74] on span "Next" at bounding box center [1042, 76] width 21 height 13
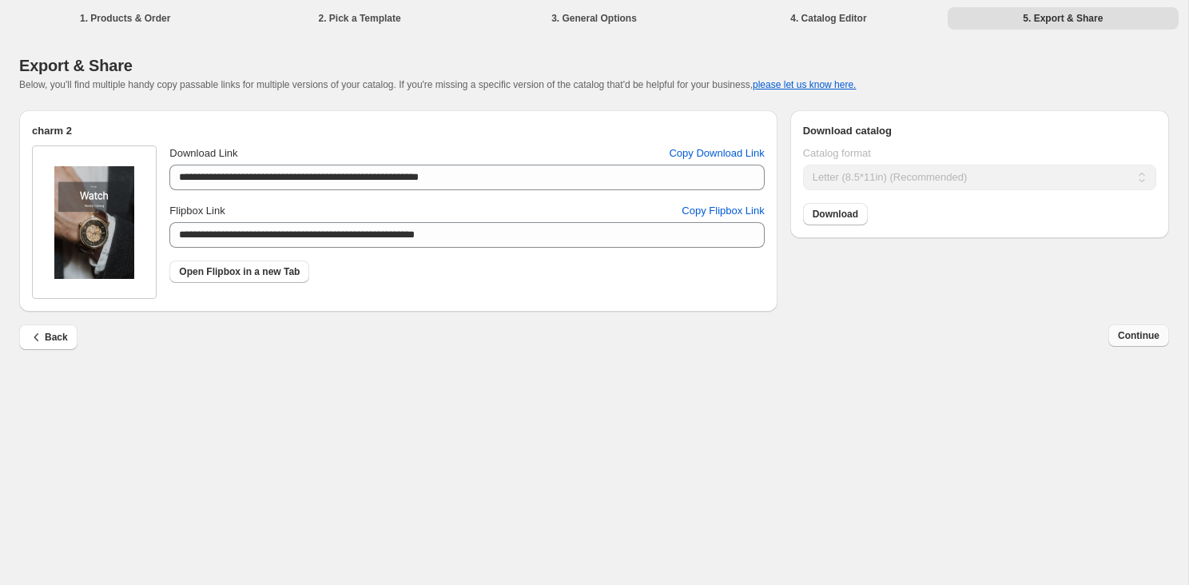
click at [1113, 338] on button "Continue" at bounding box center [1138, 335] width 61 height 22
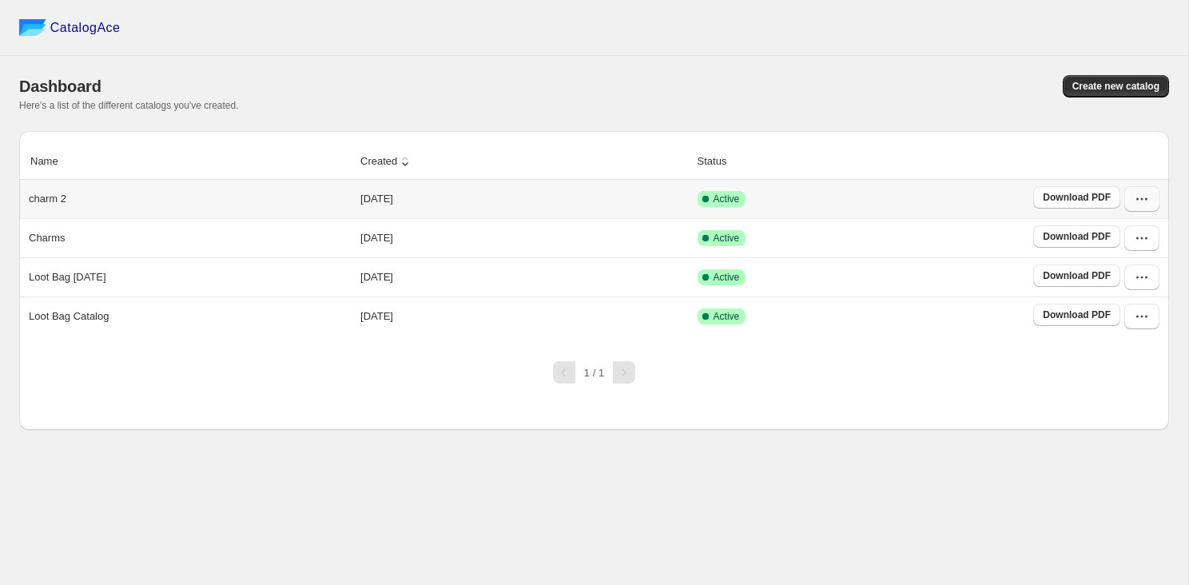
click at [1137, 197] on icon "button" at bounding box center [1142, 199] width 16 height 16
click at [1080, 193] on span "Download PDF" at bounding box center [1077, 197] width 68 height 13
